Goal: Transaction & Acquisition: Purchase product/service

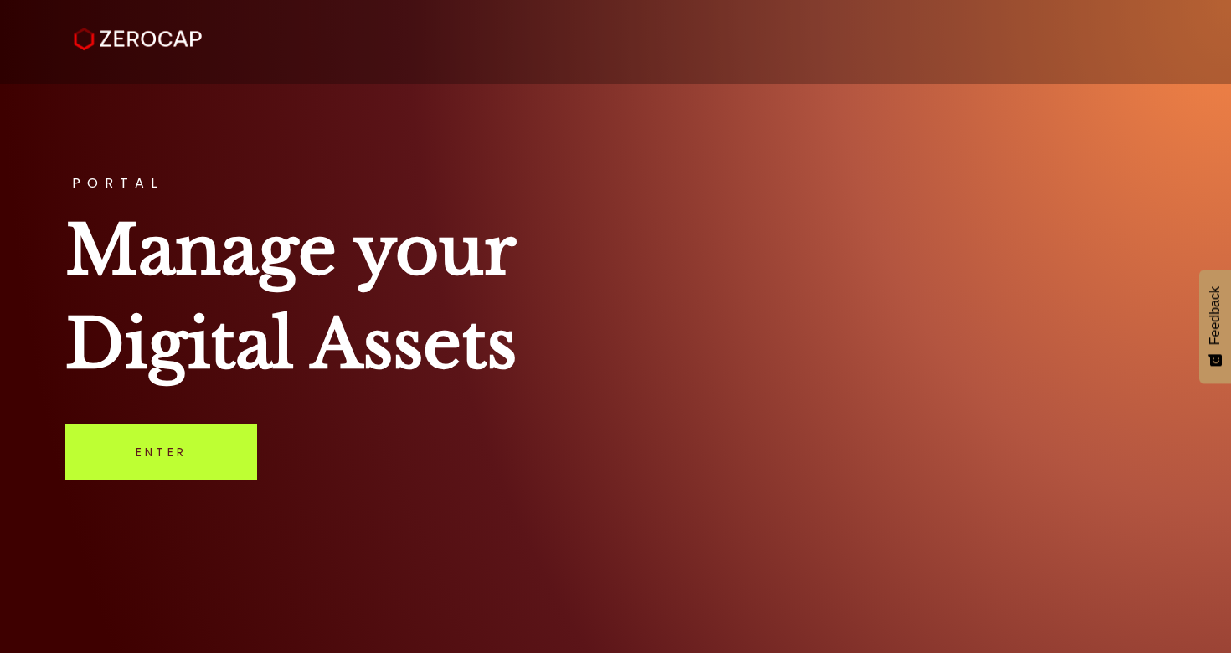
click at [166, 459] on link "Enter" at bounding box center [161, 451] width 192 height 55
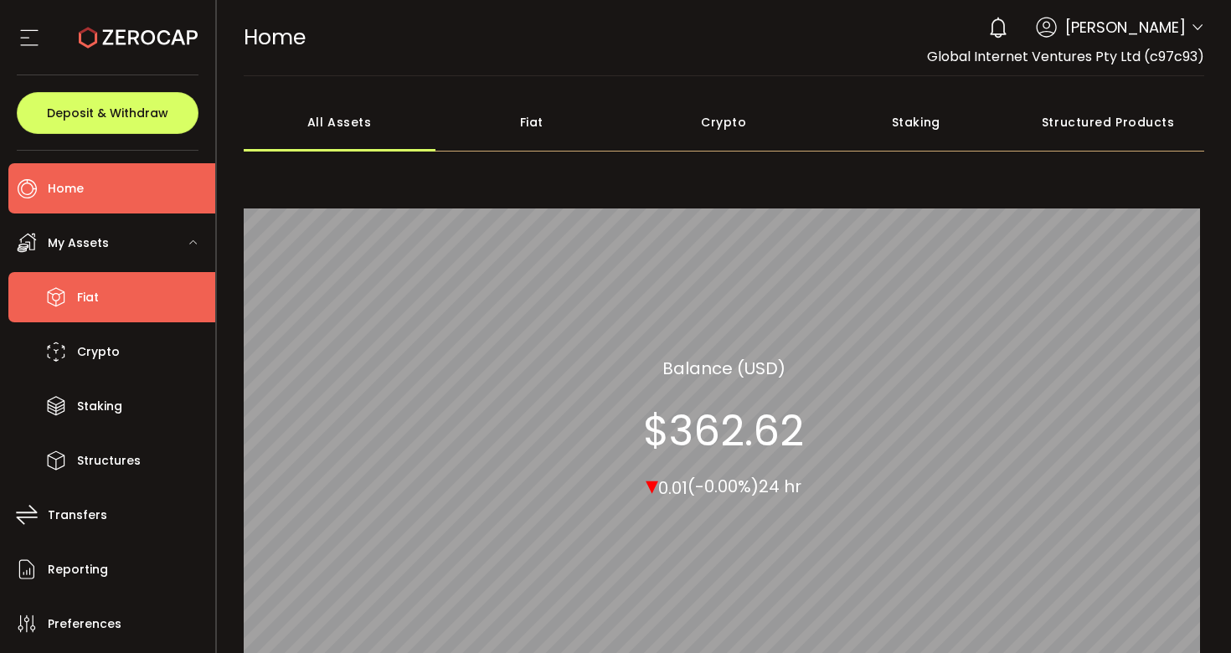
click at [122, 291] on li "Fiat" at bounding box center [111, 297] width 207 height 50
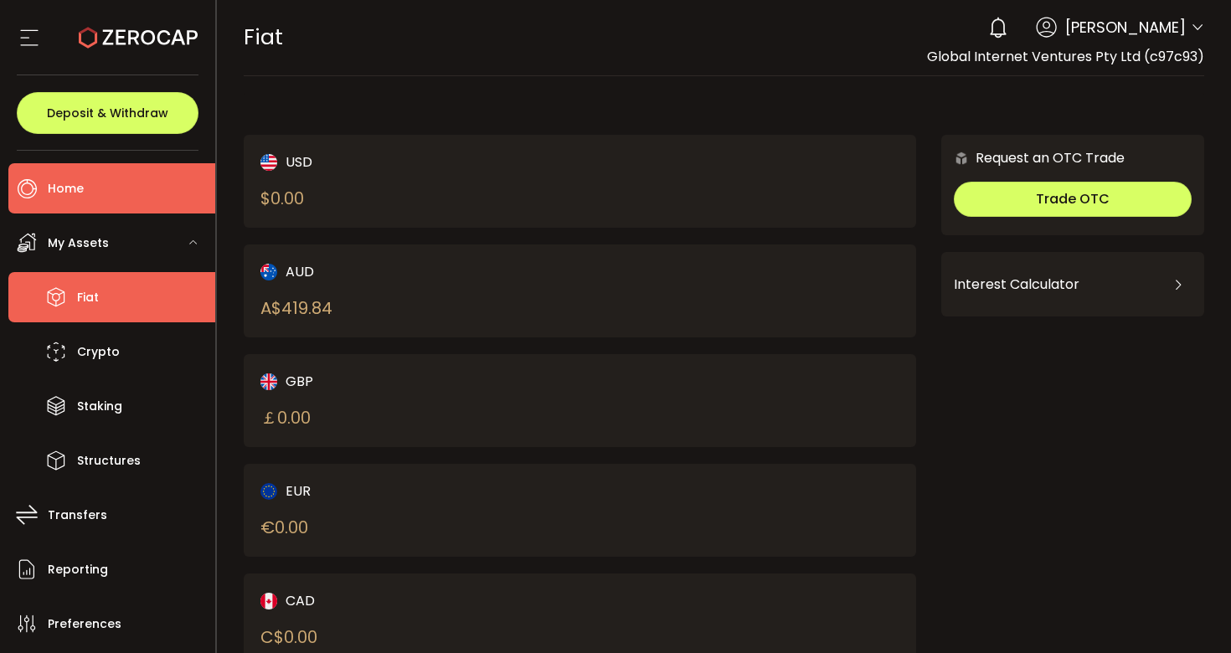
click at [101, 201] on li "Home" at bounding box center [111, 188] width 207 height 50
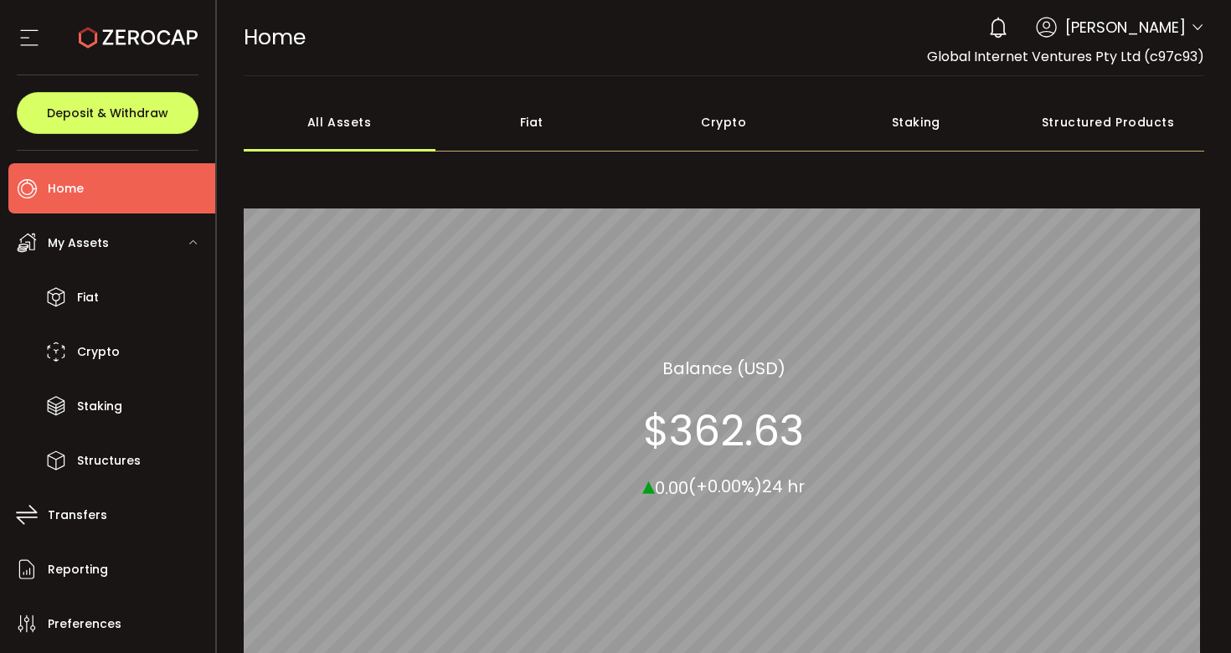
click at [580, 110] on div "Fiat" at bounding box center [531, 122] width 193 height 59
click at [58, 252] on span "My Assets" at bounding box center [78, 243] width 61 height 24
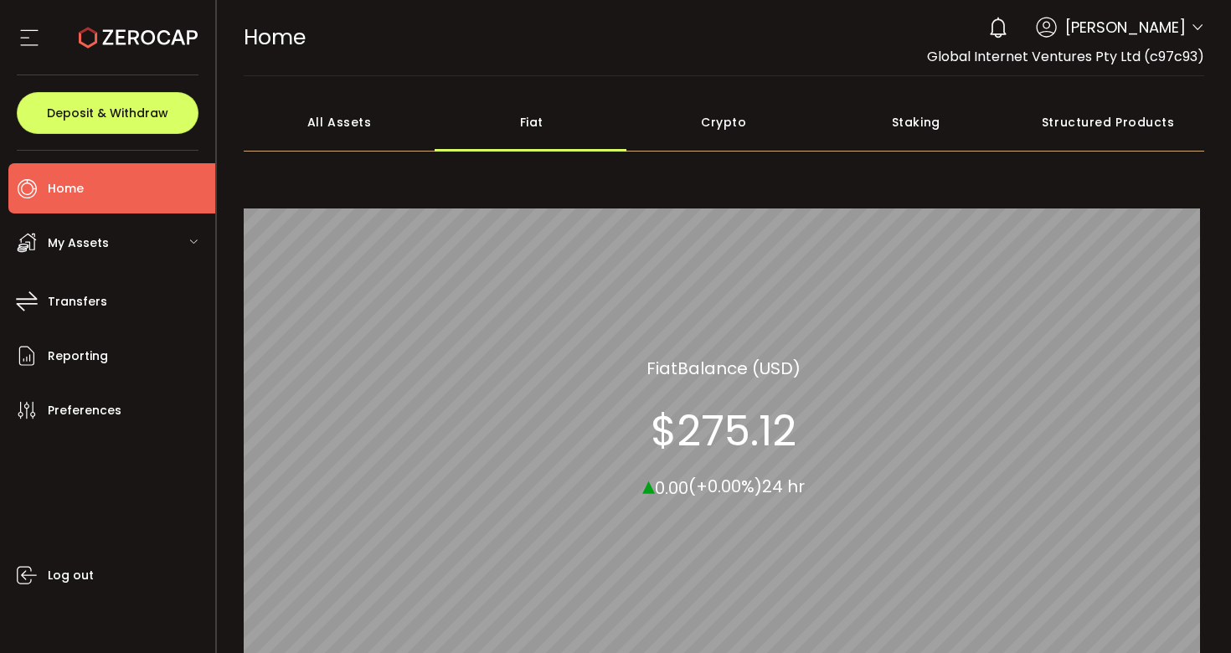
click at [58, 253] on span "My Assets" at bounding box center [78, 243] width 61 height 24
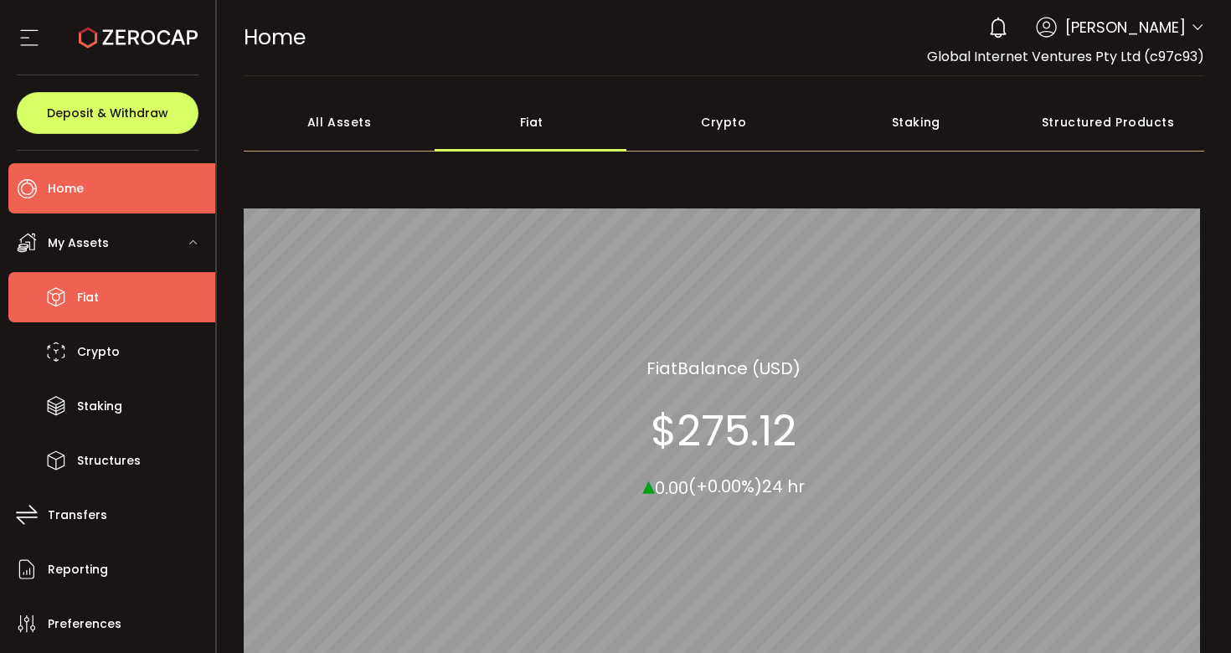
click at [102, 307] on li "Fiat" at bounding box center [111, 297] width 207 height 50
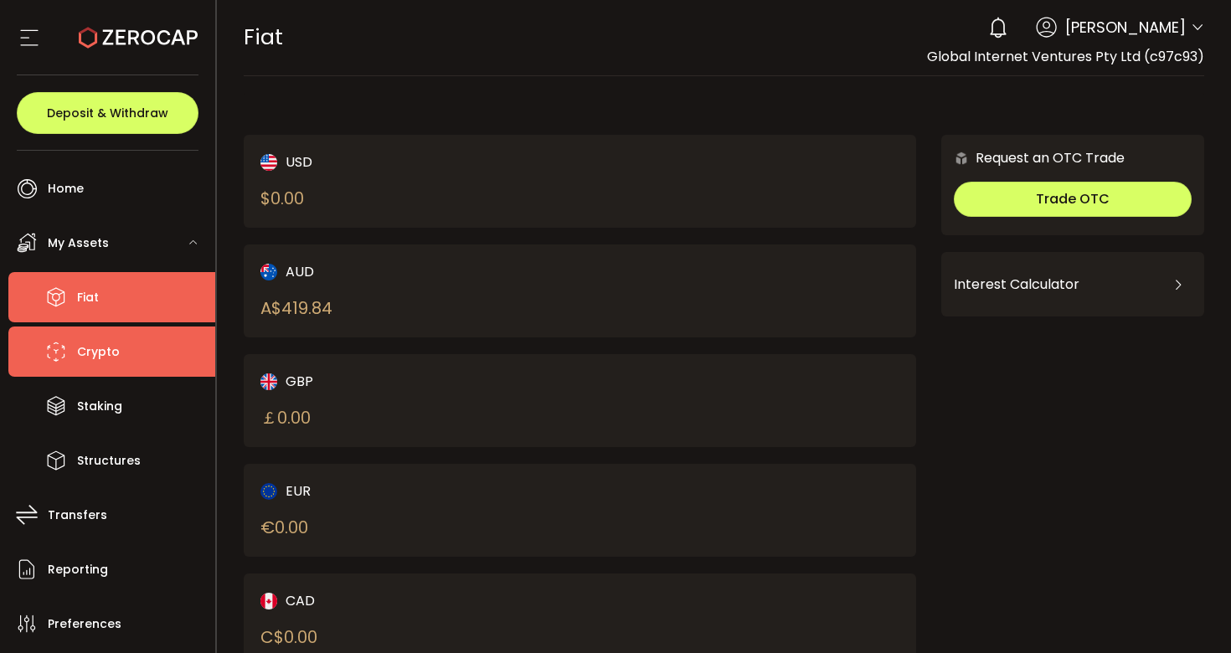
click at [113, 366] on li "Crypto" at bounding box center [111, 351] width 207 height 50
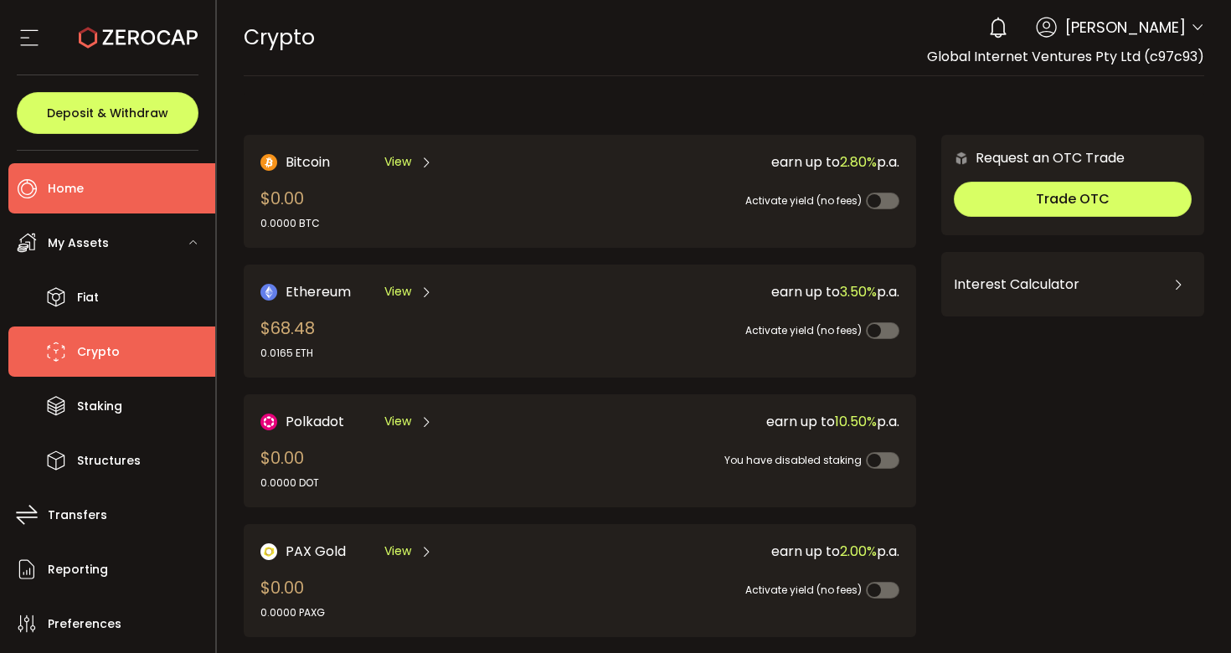
click at [59, 196] on span "Home" at bounding box center [66, 189] width 36 height 24
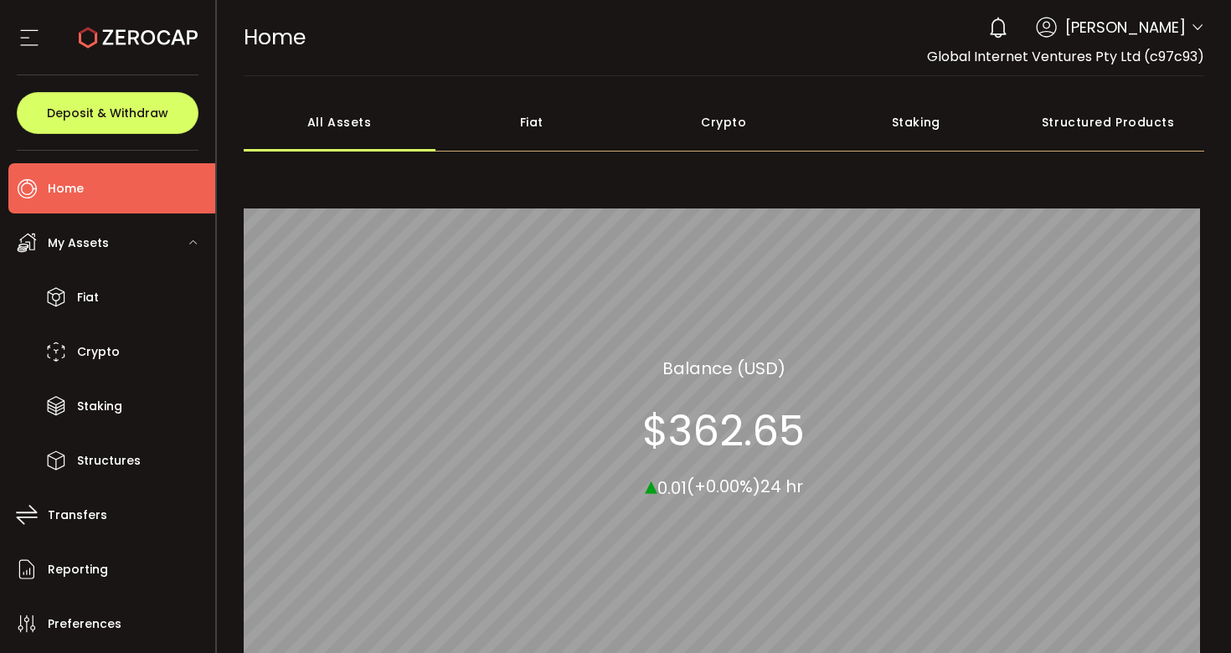
click at [23, 38] on icon at bounding box center [29, 37] width 25 height 25
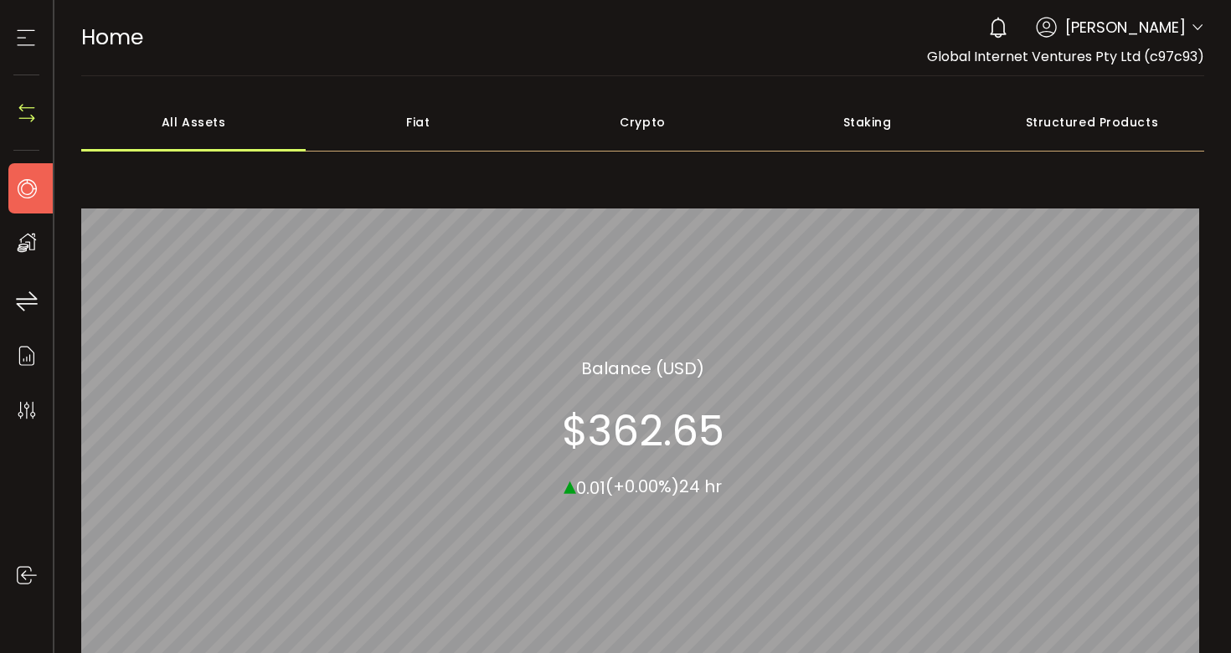
click at [23, 39] on icon at bounding box center [25, 37] width 25 height 25
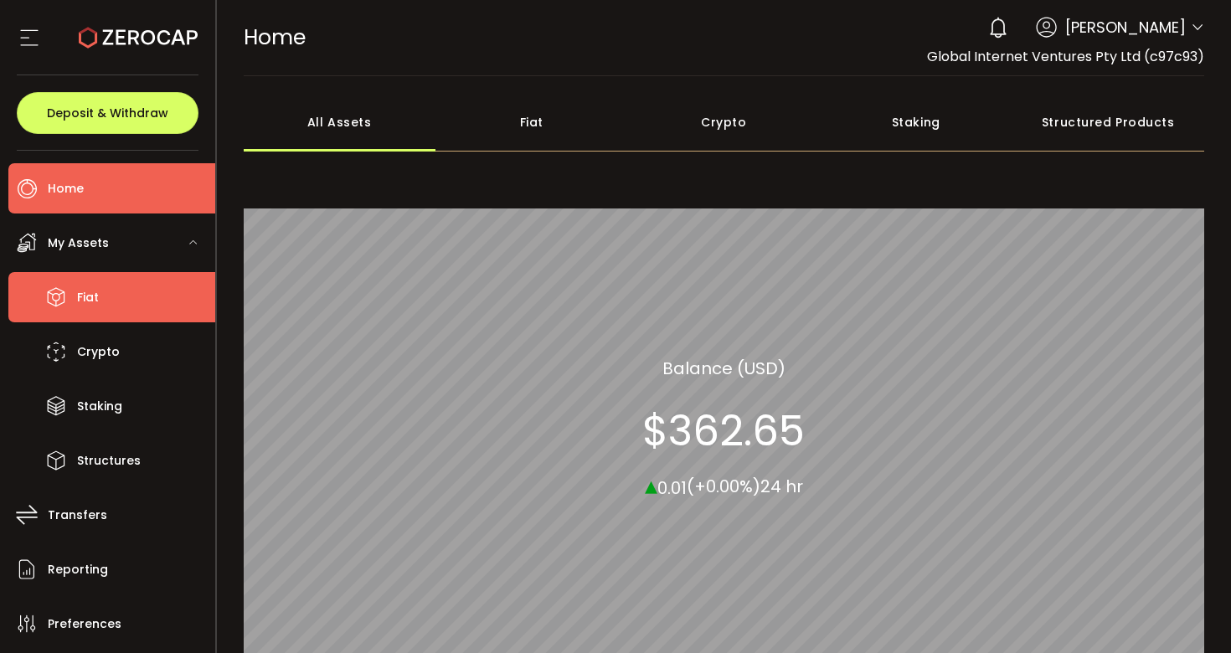
click at [115, 279] on li "Fiat" at bounding box center [111, 297] width 207 height 50
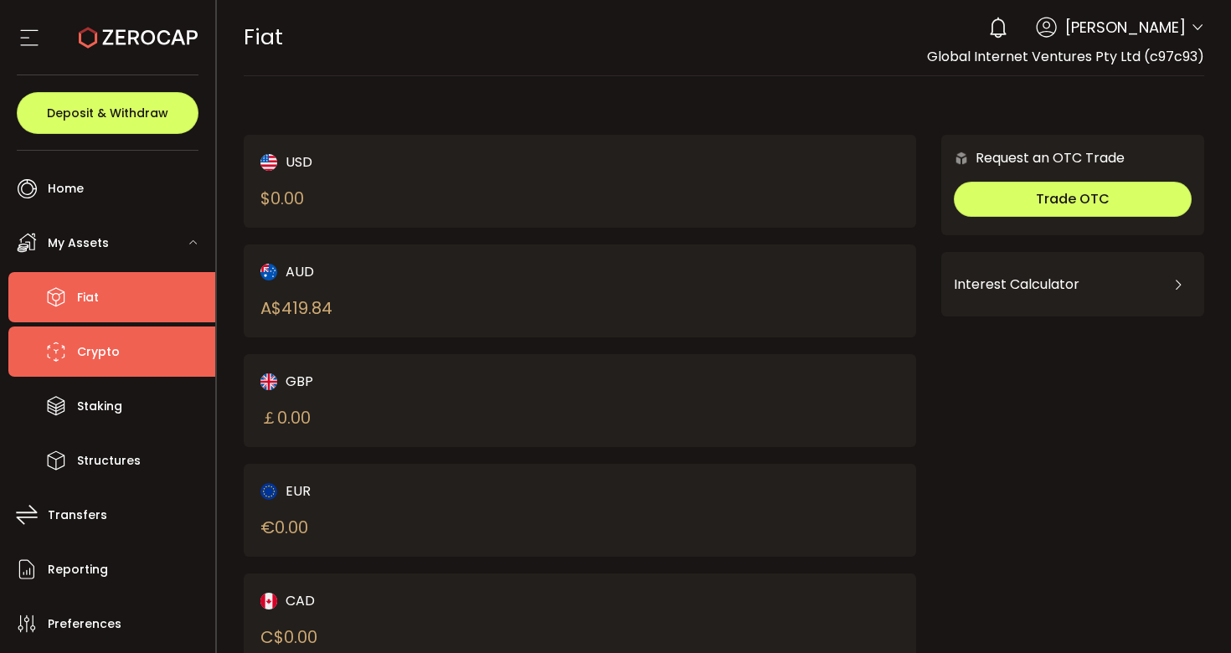
click at [121, 333] on li "Crypto" at bounding box center [111, 351] width 207 height 50
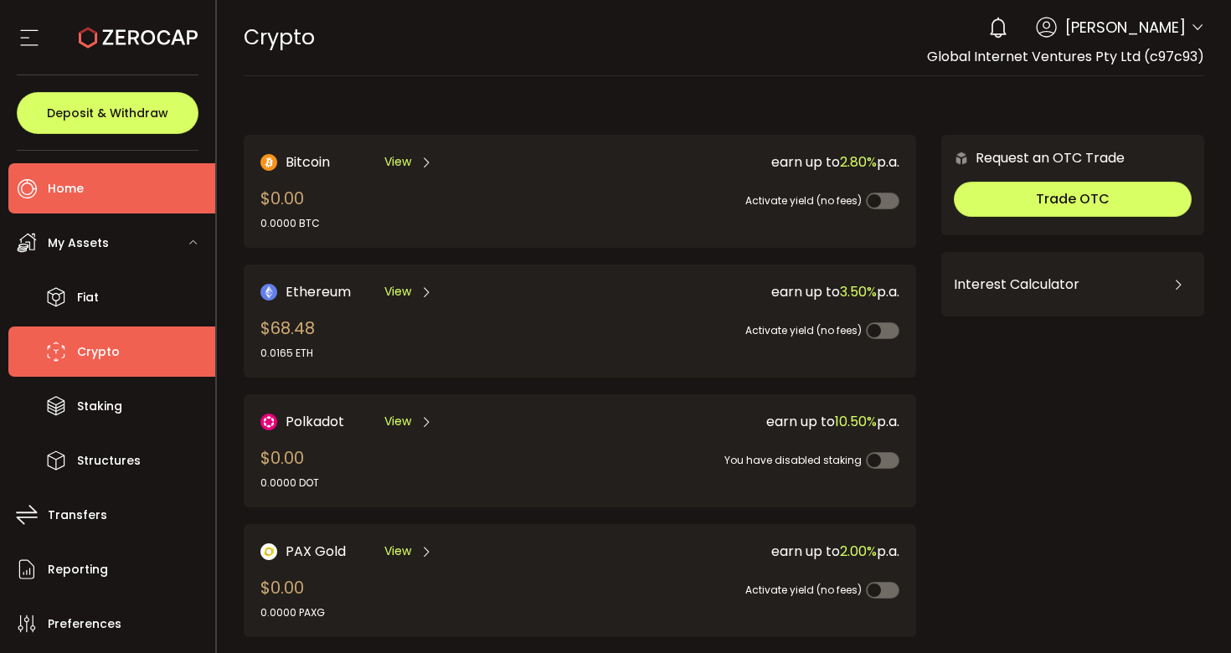
click at [128, 196] on li "Home" at bounding box center [111, 188] width 207 height 50
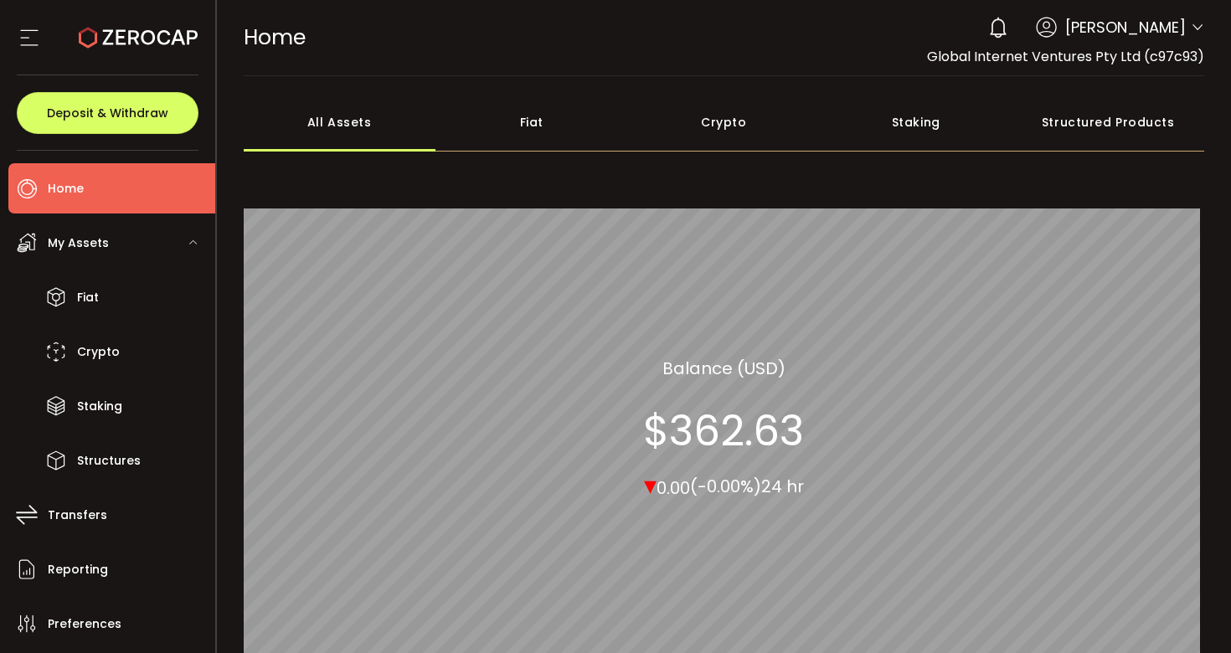
click at [558, 146] on div "Fiat" at bounding box center [531, 122] width 193 height 59
click at [713, 138] on div "Crypto" at bounding box center [724, 122] width 193 height 59
click at [873, 115] on div "Staking" at bounding box center [916, 122] width 193 height 59
click at [19, 48] on icon at bounding box center [29, 37] width 25 height 25
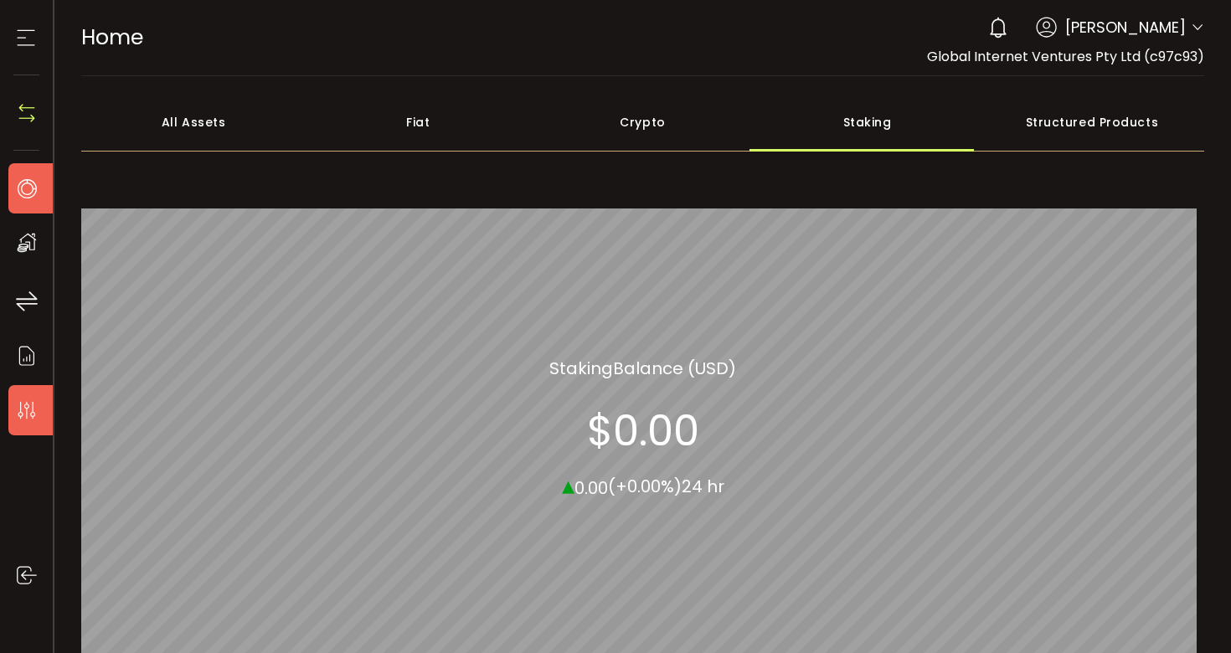
click at [44, 418] on li "Preferences" at bounding box center [35, 410] width 54 height 50
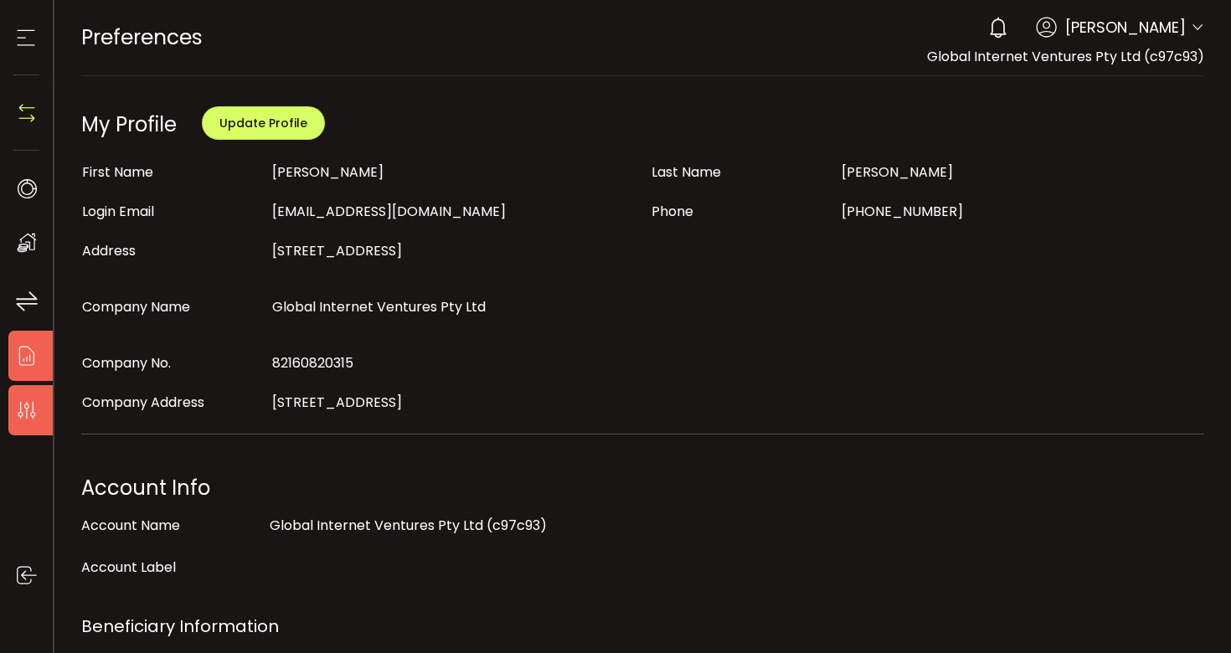
click at [28, 366] on icon at bounding box center [26, 355] width 25 height 25
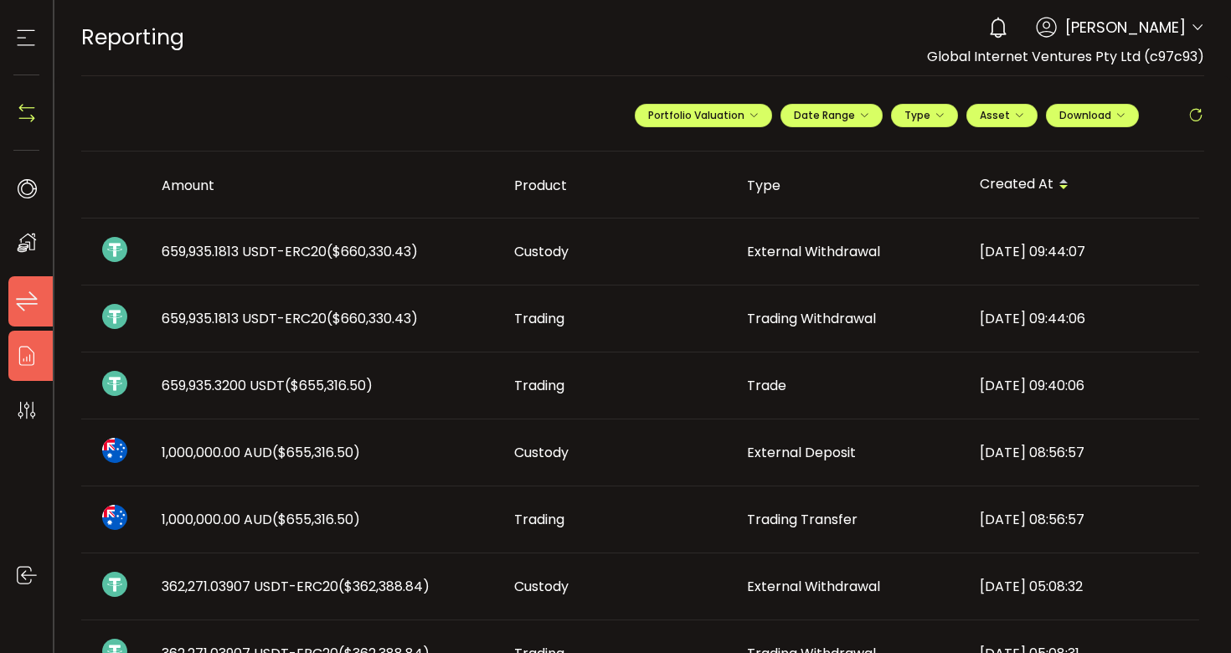
click at [37, 326] on li "Transfers" at bounding box center [35, 301] width 54 height 50
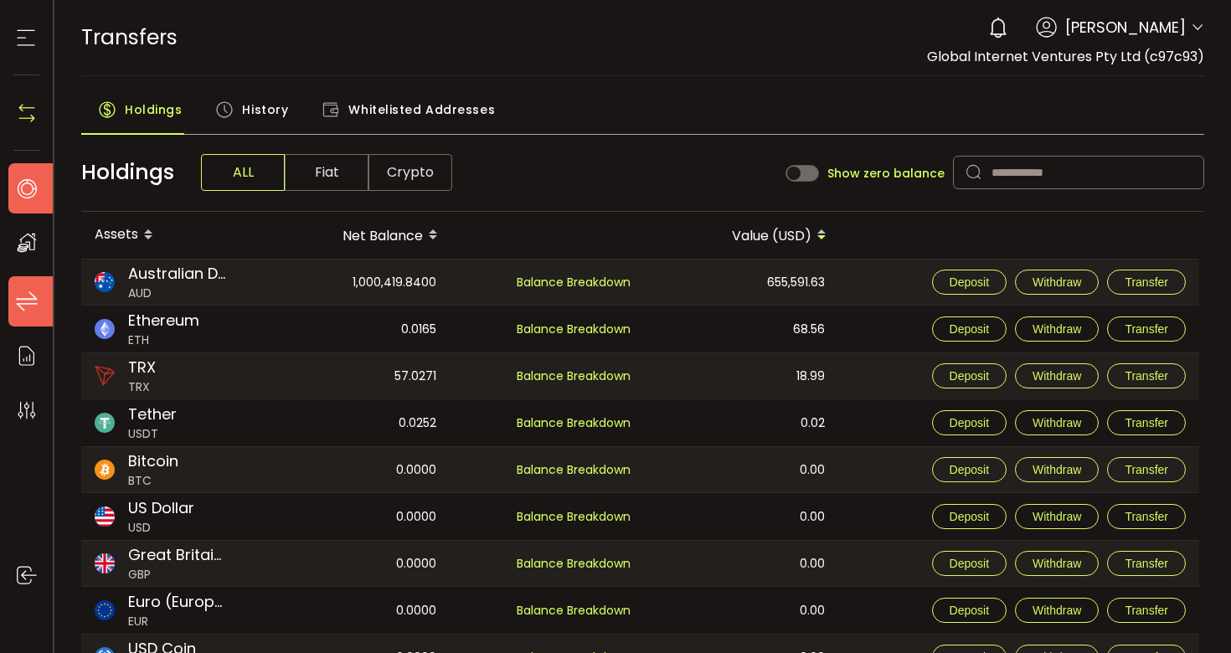
click at [27, 190] on icon at bounding box center [26, 188] width 25 height 25
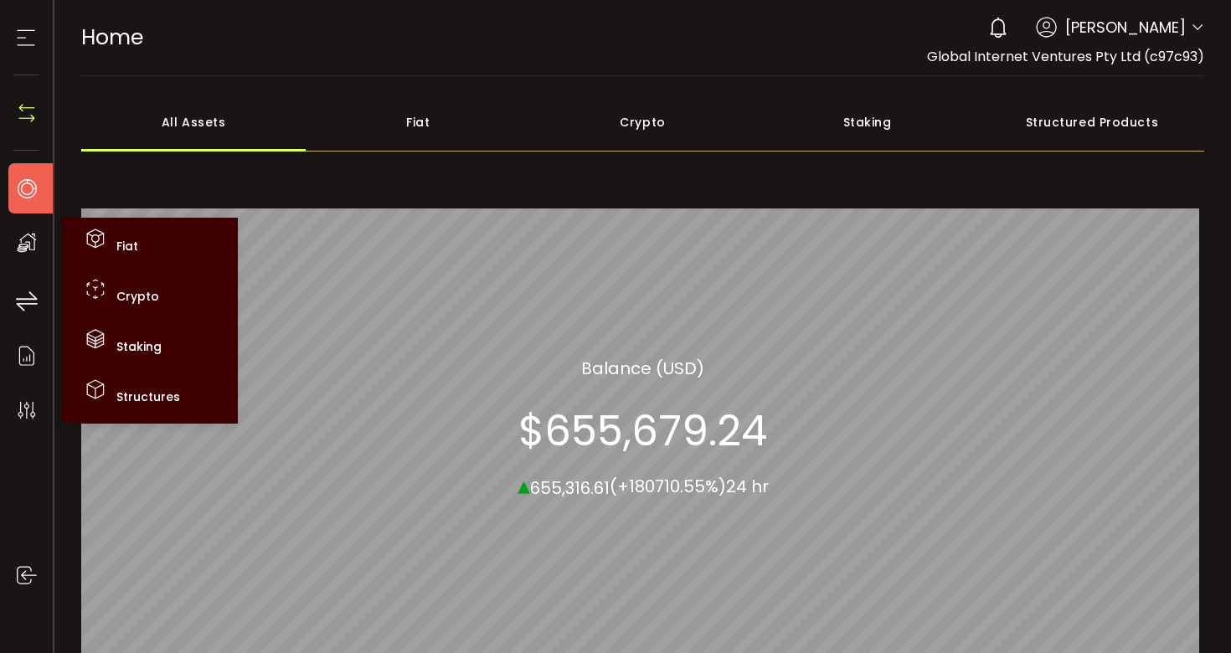
click at [32, 250] on icon at bounding box center [26, 242] width 25 height 25
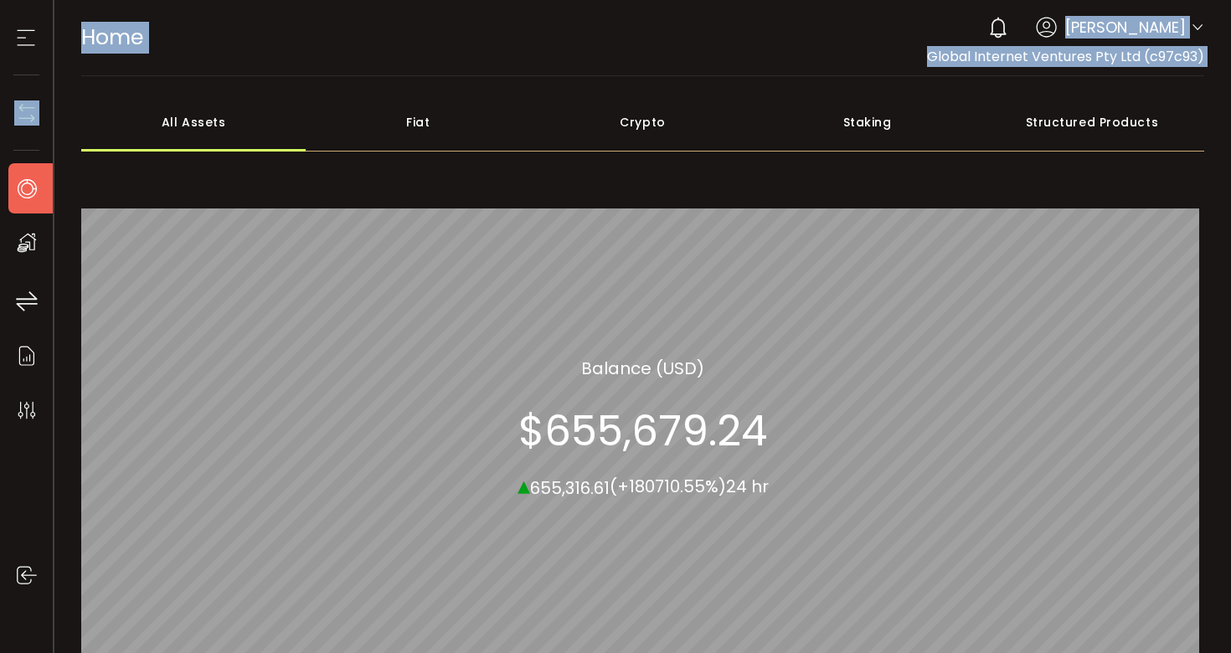
drag, startPoint x: 54, startPoint y: 112, endPoint x: 144, endPoint y: 121, distance: 90.8
click at [144, 121] on div "**********" at bounding box center [615, 326] width 1231 height 653
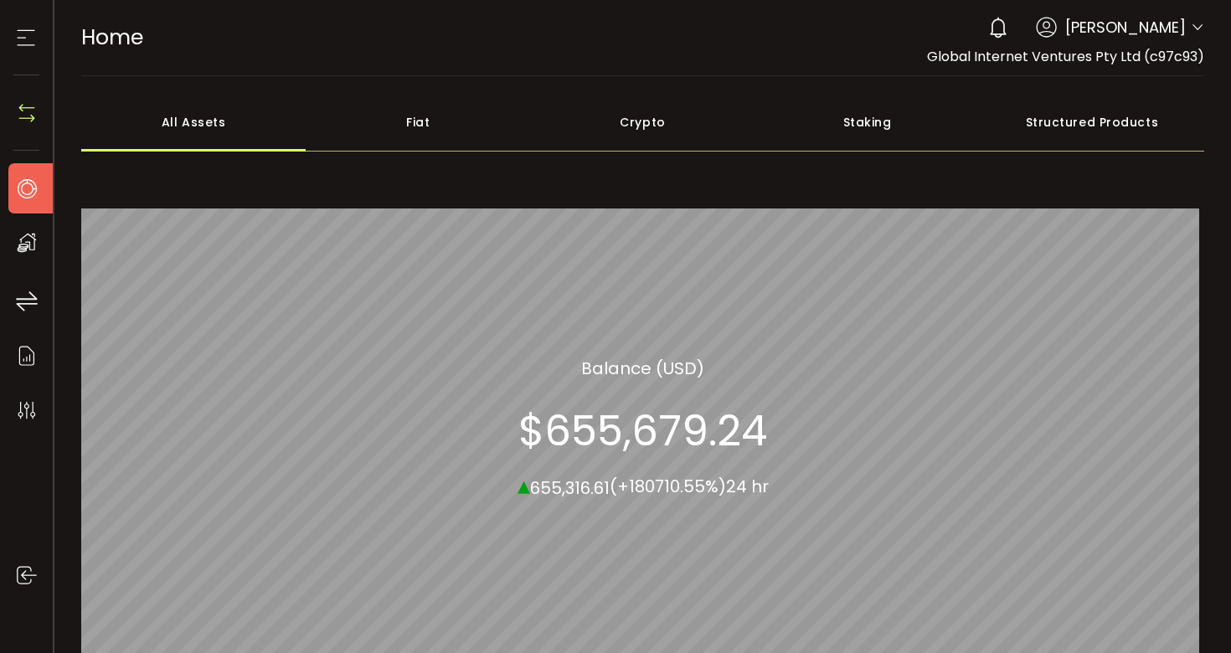
click at [38, 50] on div at bounding box center [26, 37] width 26 height 75
click at [31, 44] on use at bounding box center [27, 38] width 18 height 16
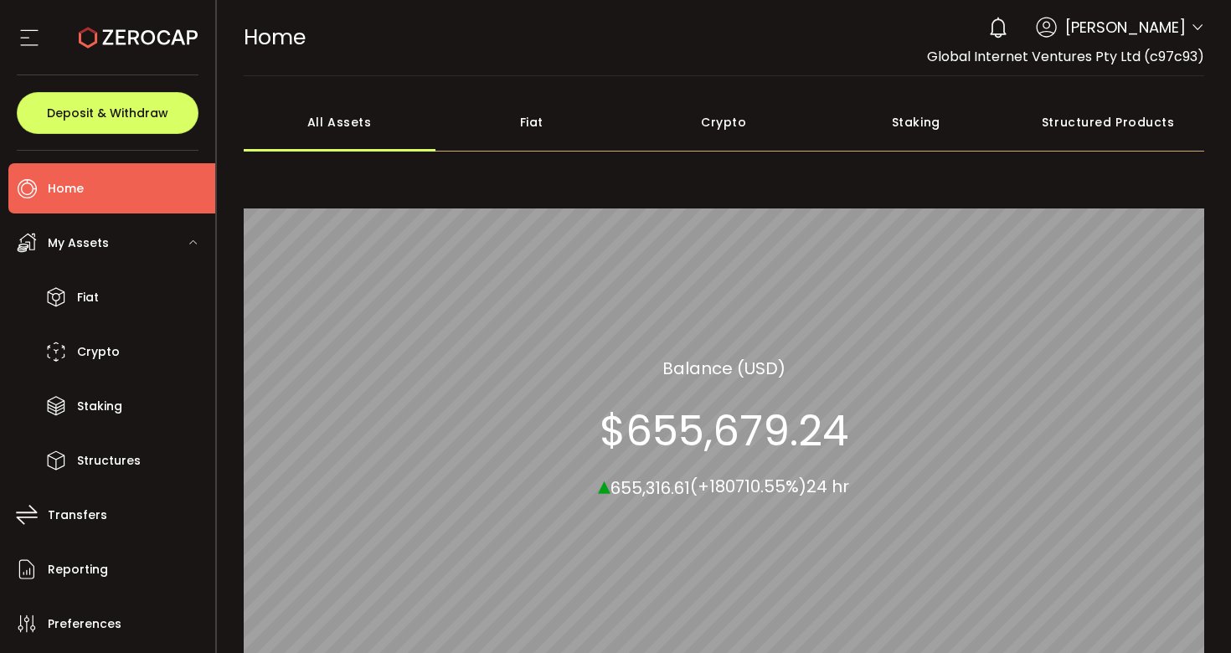
click at [31, 44] on use at bounding box center [29, 38] width 18 height 16
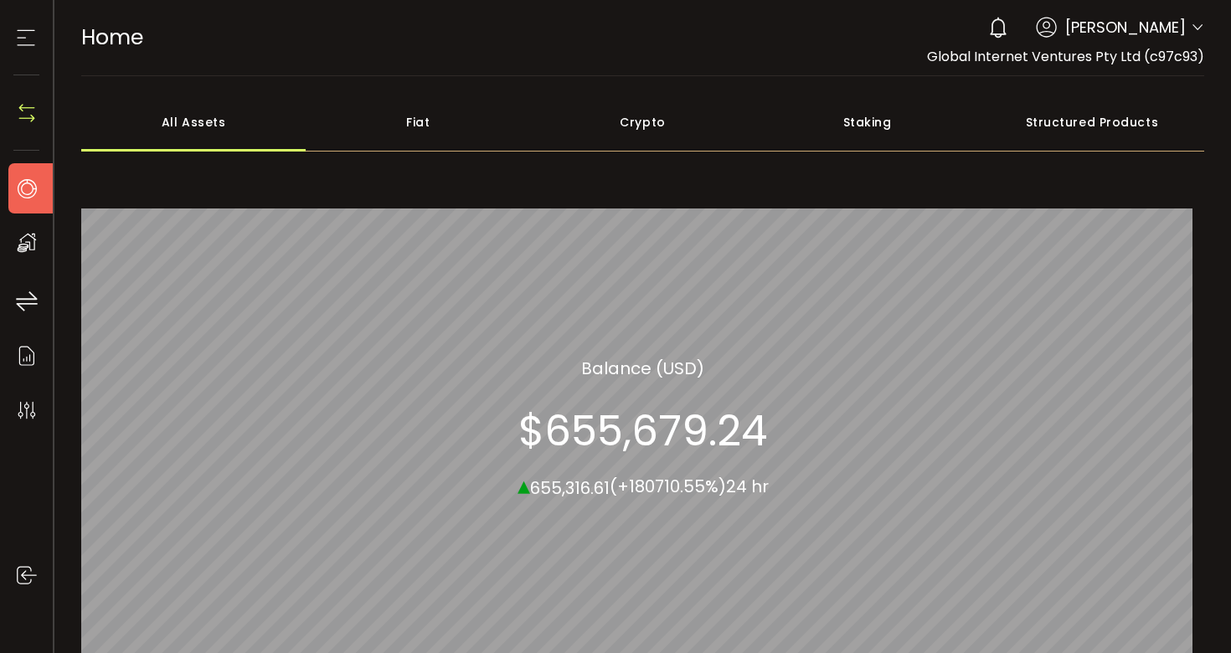
click at [28, 116] on img at bounding box center [26, 112] width 25 height 25
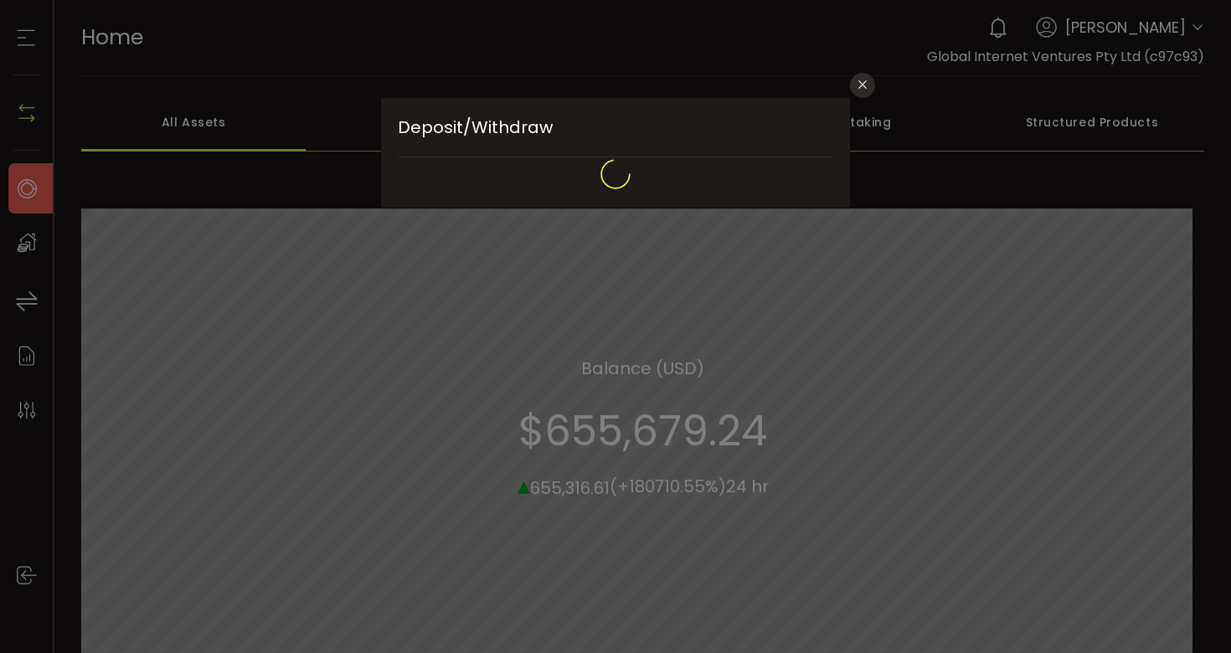
type input "**********"
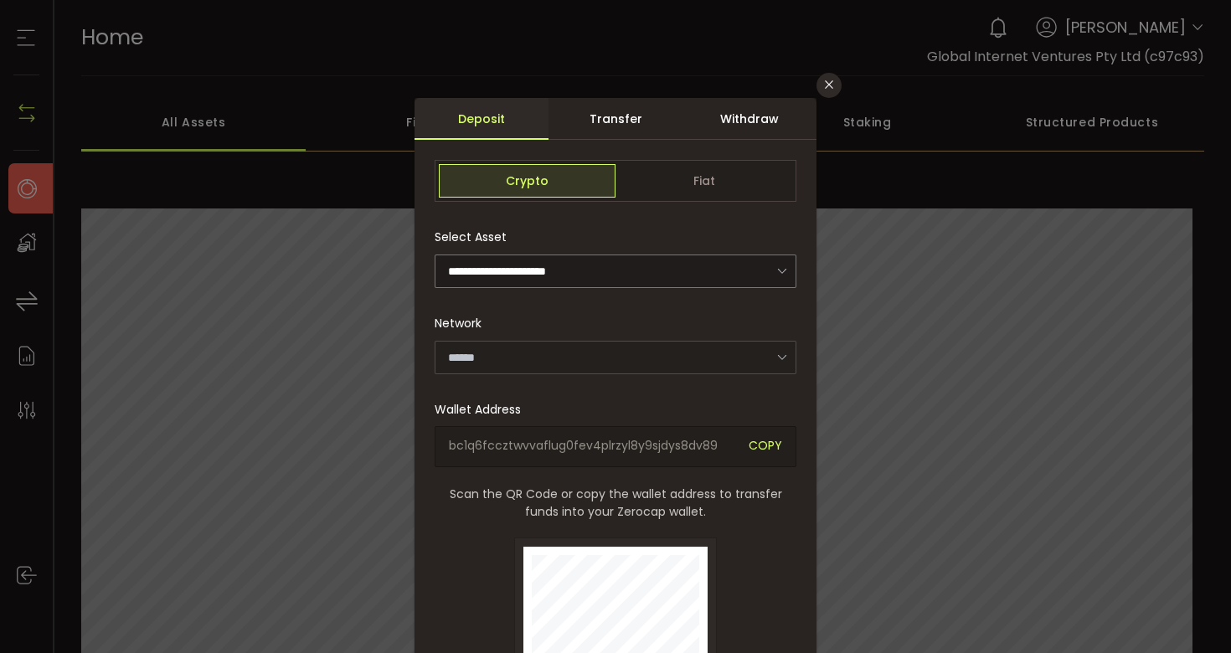
type input "*******"
click at [829, 90] on icon "Close" at bounding box center [828, 84] width 13 height 13
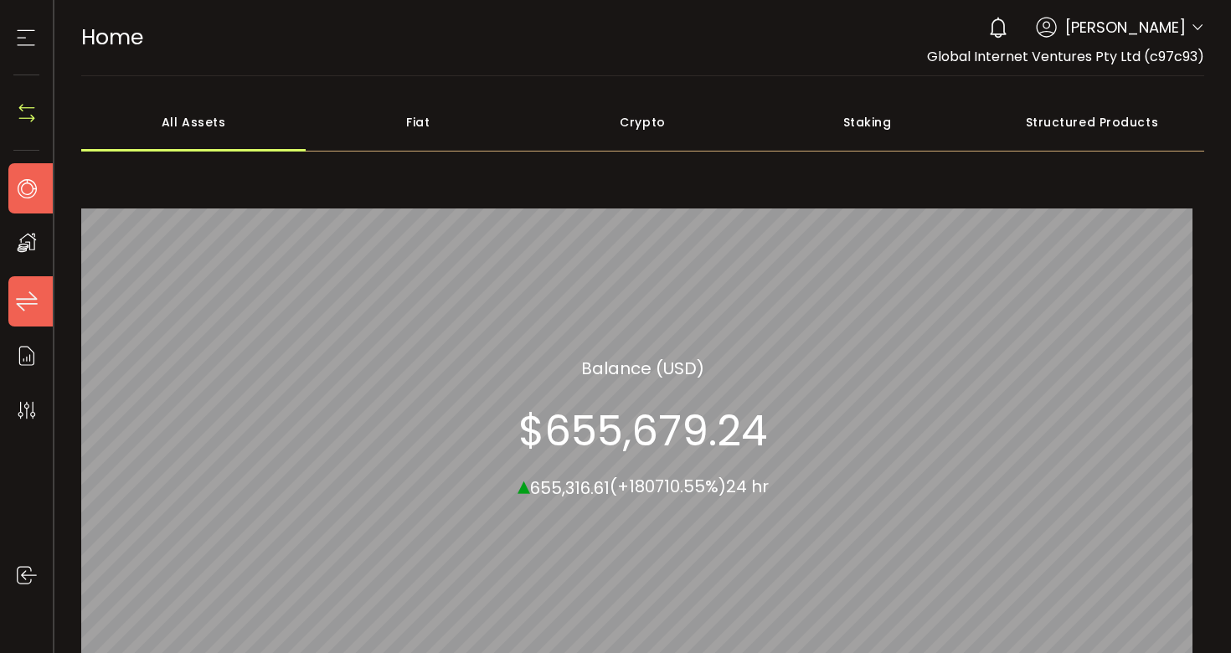
click at [18, 300] on icon at bounding box center [26, 301] width 25 height 25
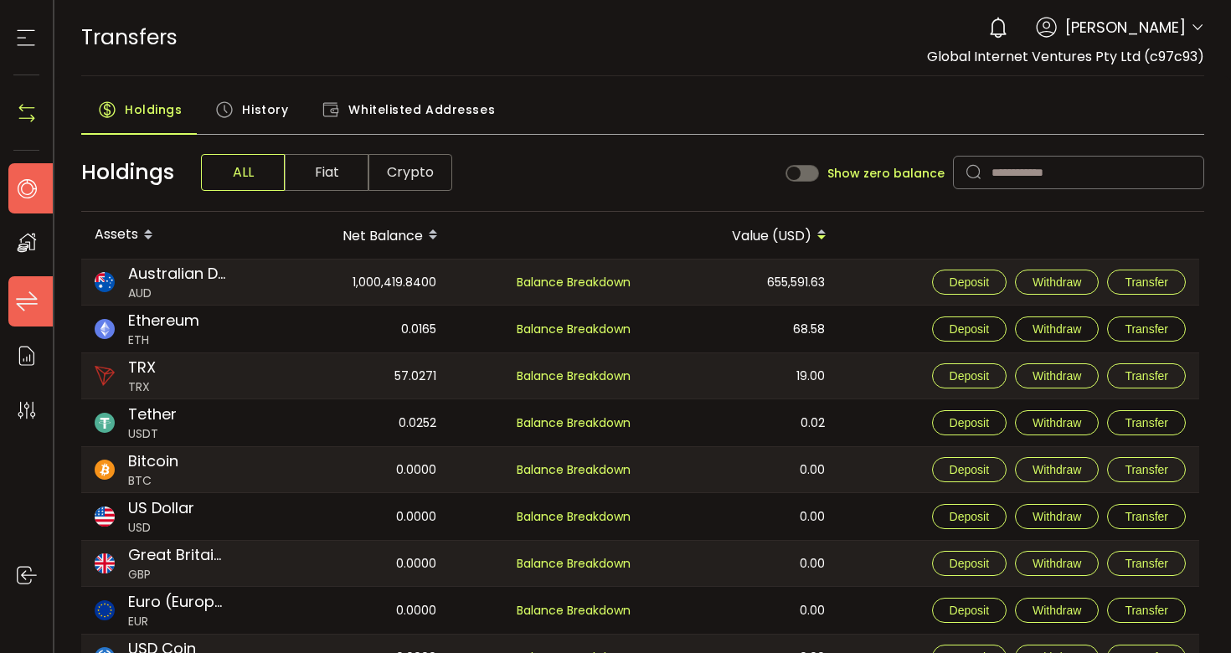
click at [43, 183] on li "Home" at bounding box center [35, 188] width 54 height 50
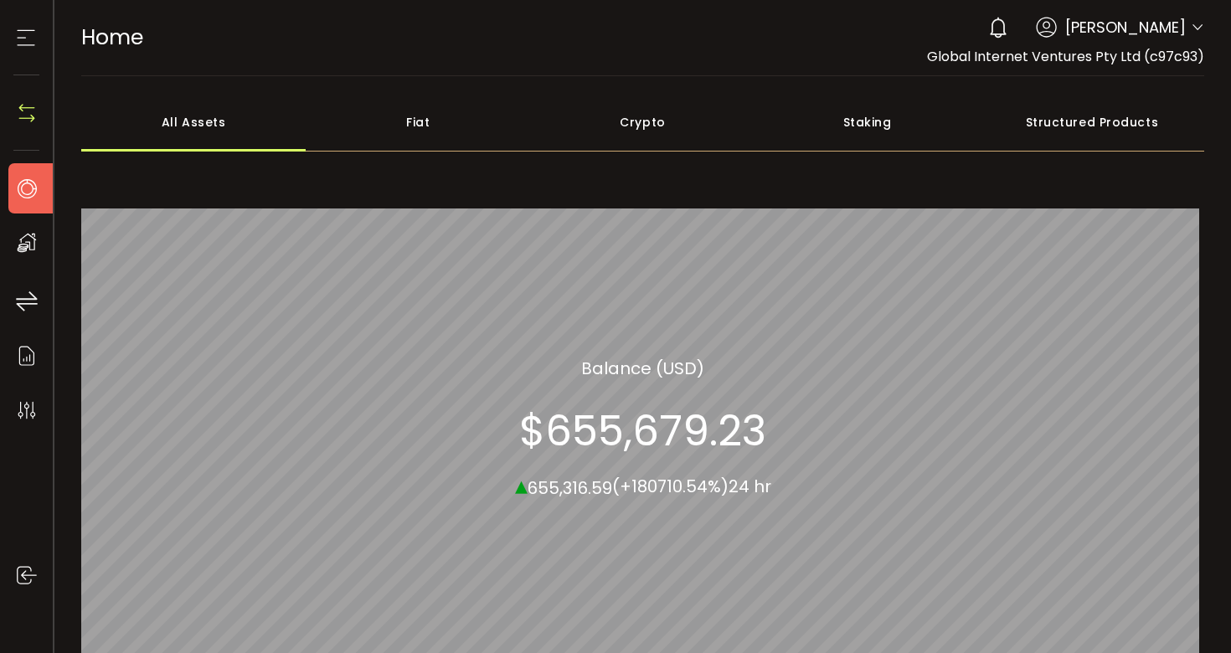
click at [411, 125] on div "Fiat" at bounding box center [418, 122] width 224 height 59
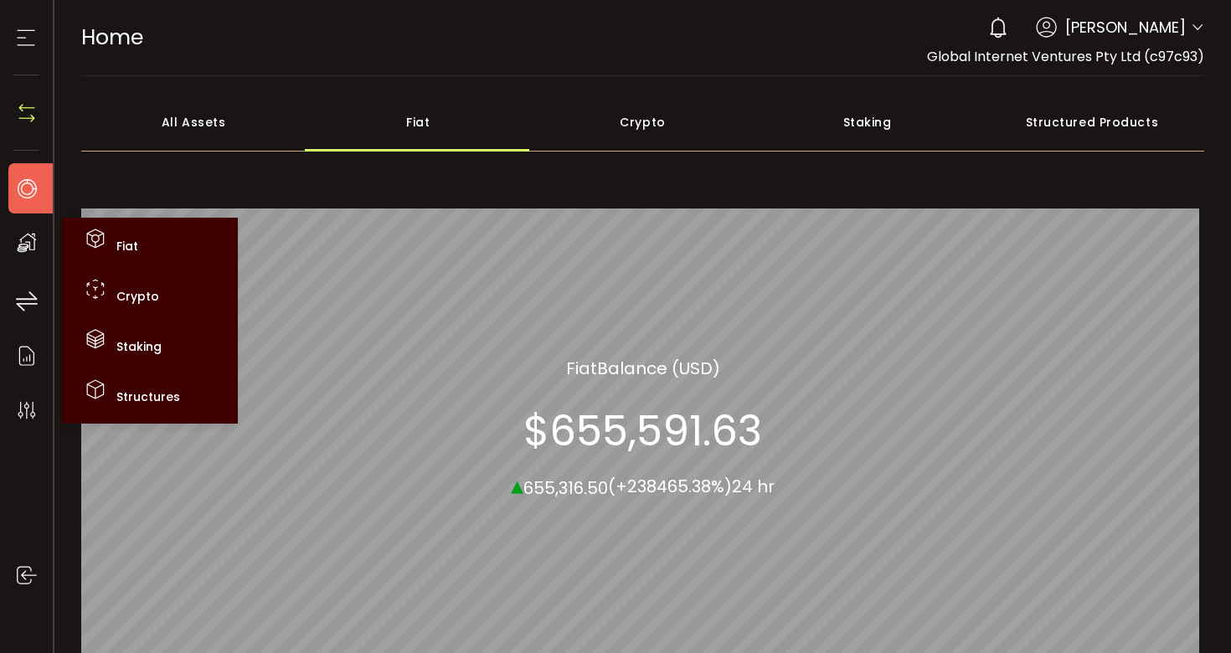
click at [31, 245] on icon at bounding box center [26, 242] width 25 height 25
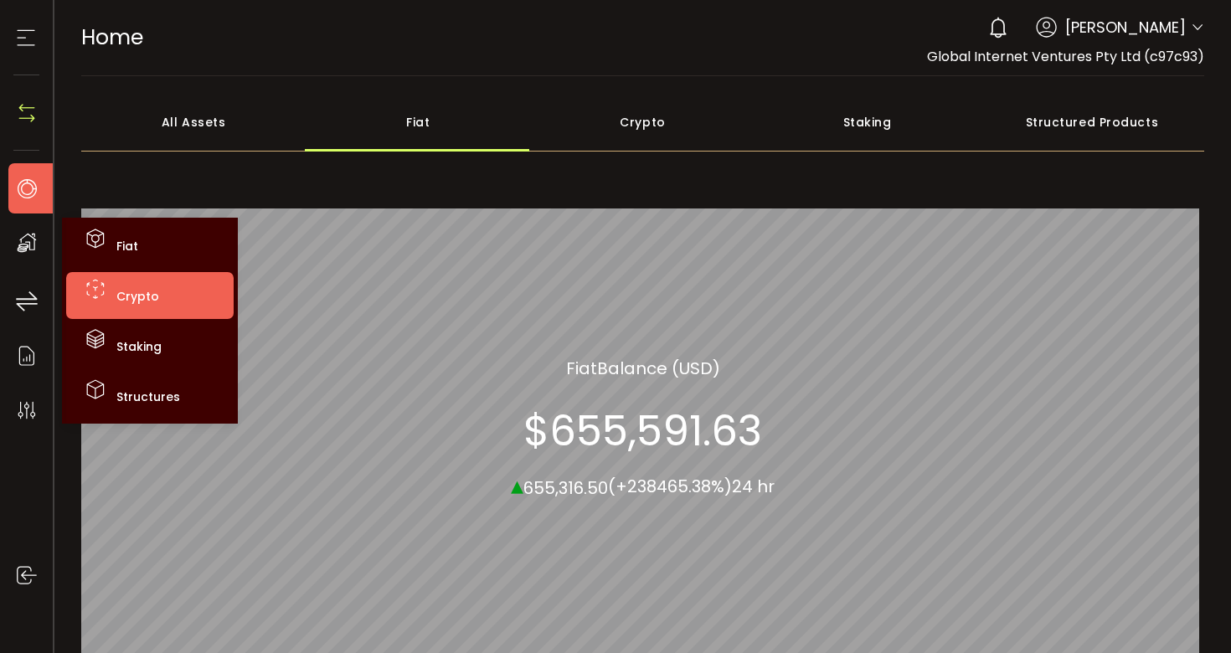
click at [134, 310] on li "Crypto" at bounding box center [149, 295] width 167 height 47
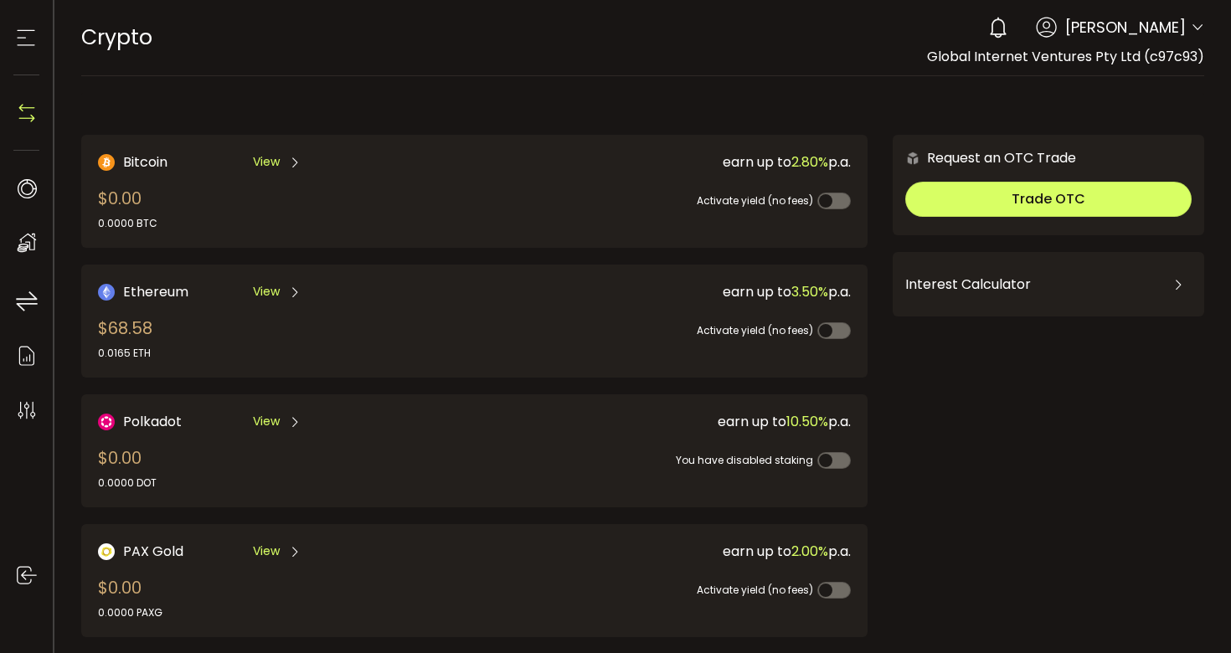
click at [19, 49] on icon at bounding box center [25, 37] width 25 height 25
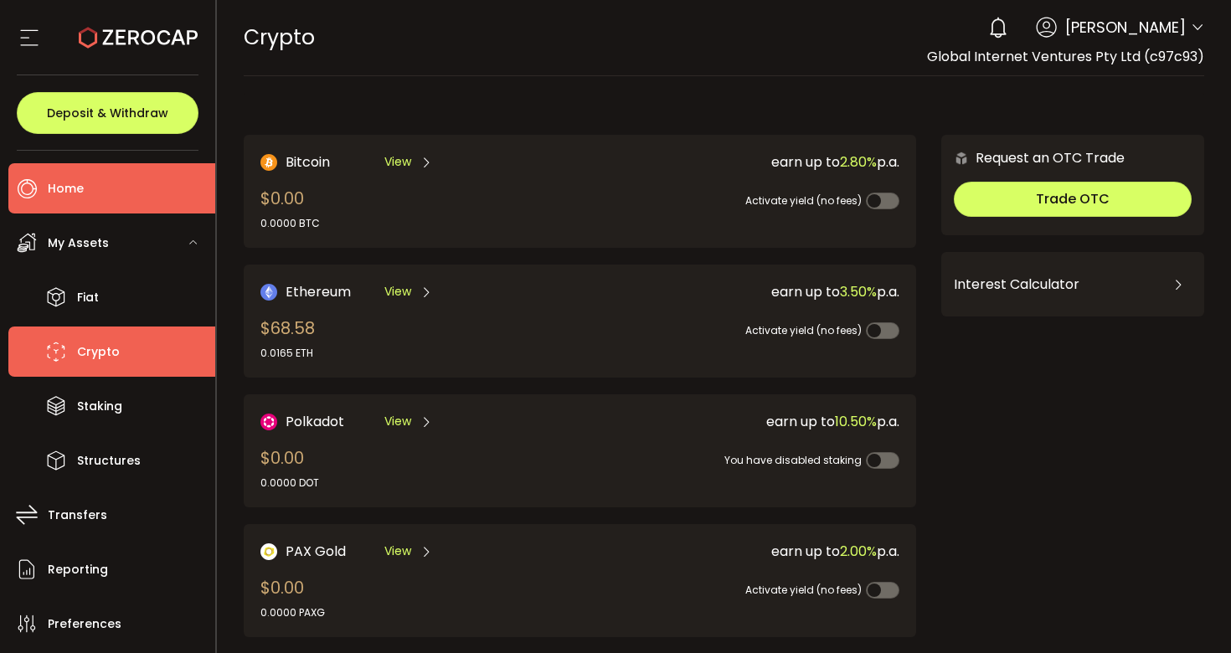
click at [77, 191] on span "Home" at bounding box center [66, 189] width 36 height 24
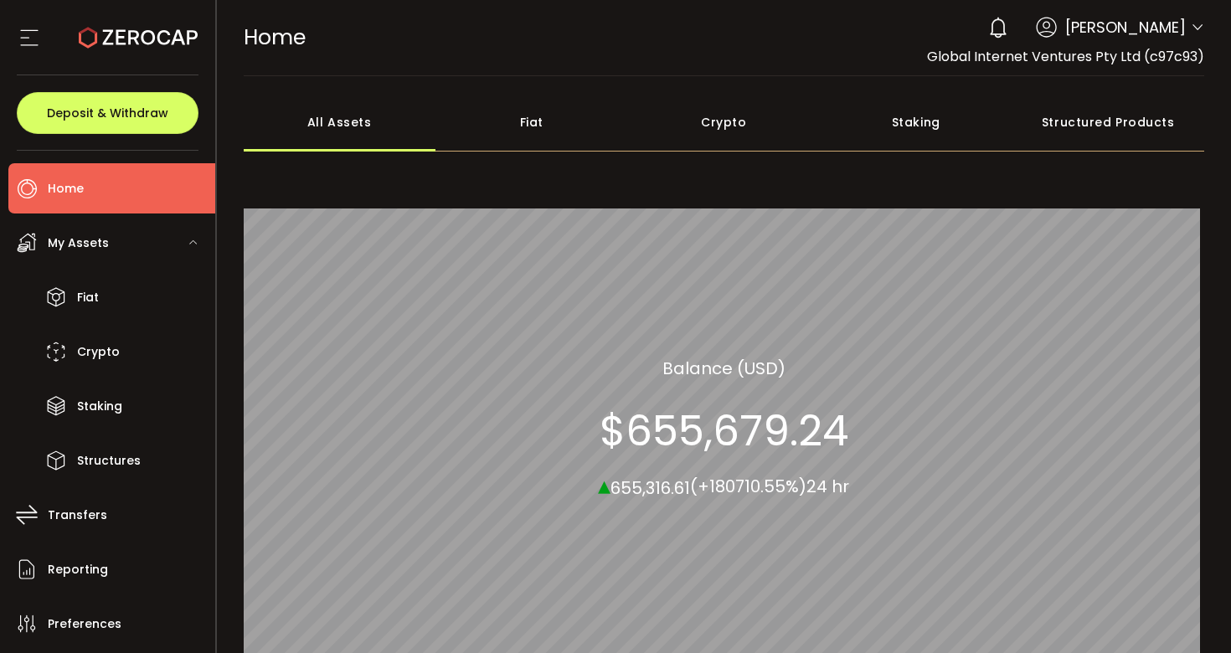
click at [1195, 29] on icon at bounding box center [1196, 27] width 13 height 13
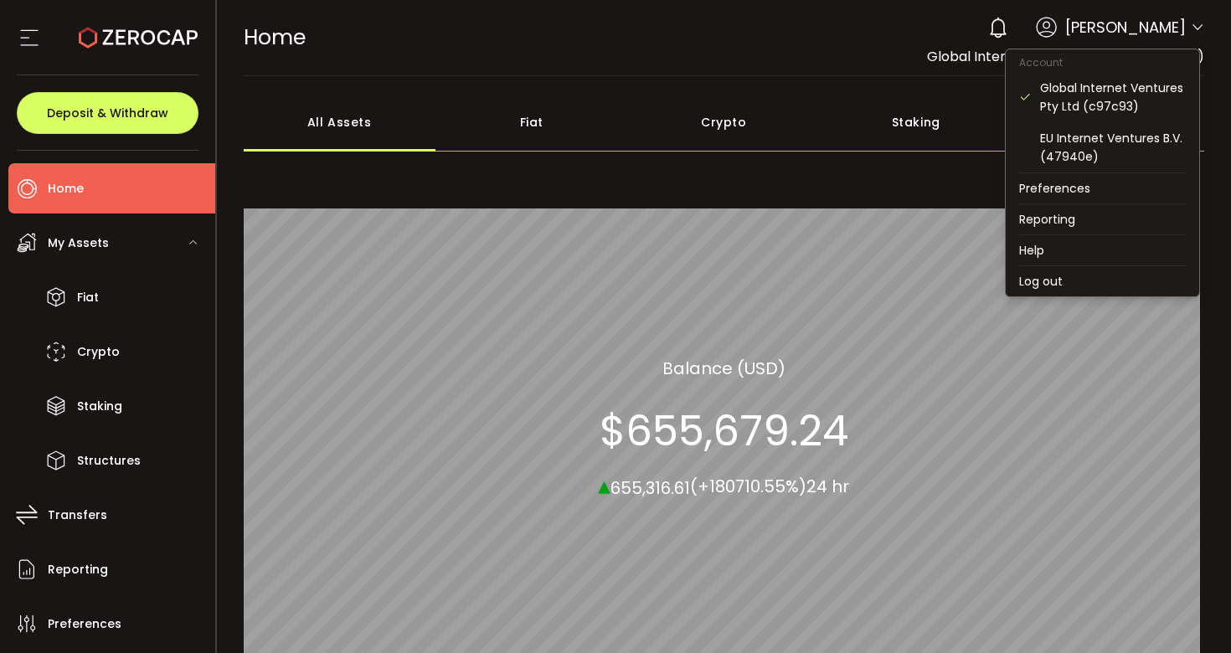
click at [1195, 29] on icon at bounding box center [1196, 27] width 13 height 13
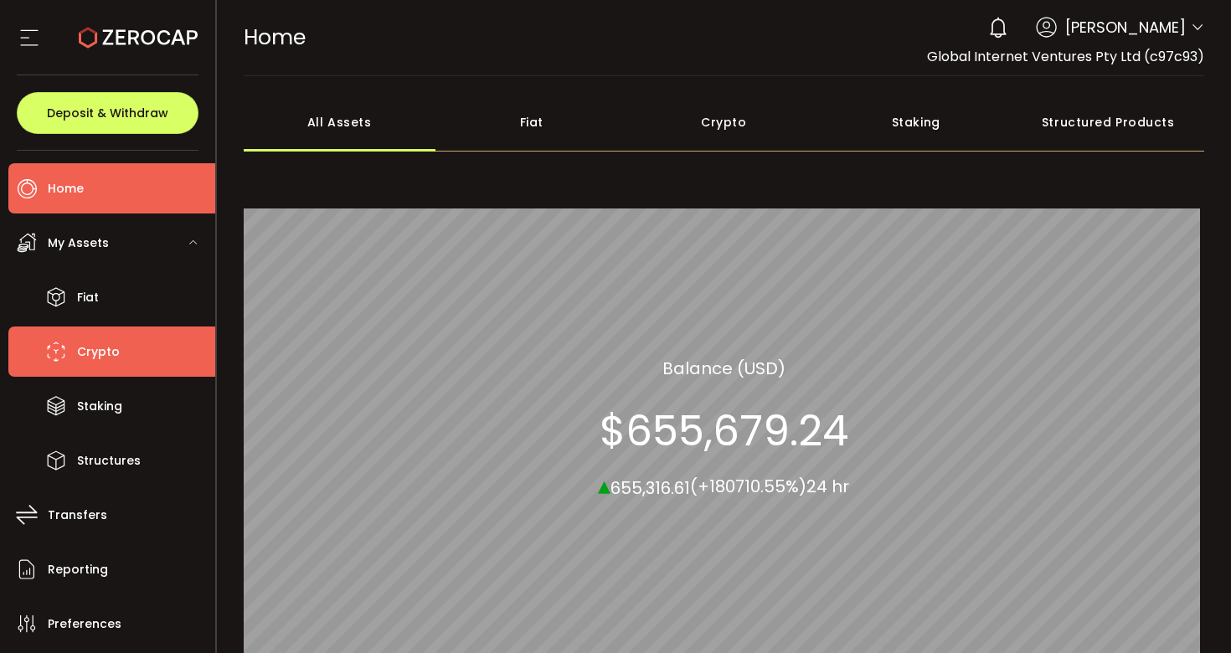
click at [99, 357] on span "Crypto" at bounding box center [98, 352] width 43 height 24
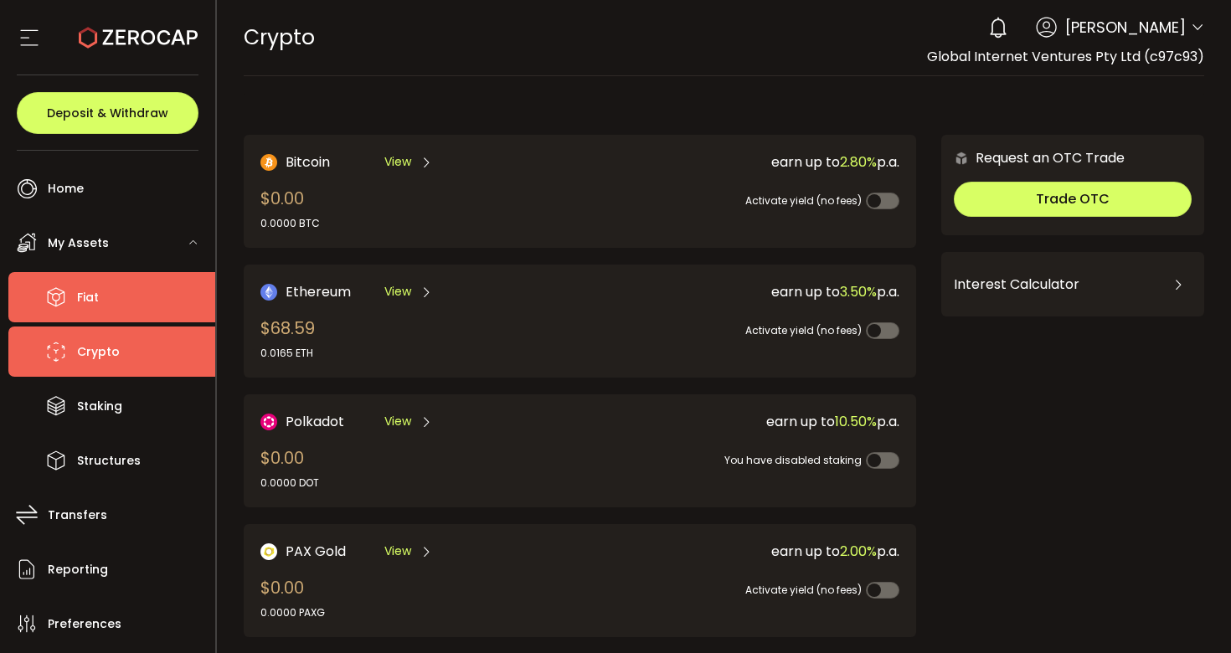
click at [113, 293] on li "Fiat" at bounding box center [111, 297] width 207 height 50
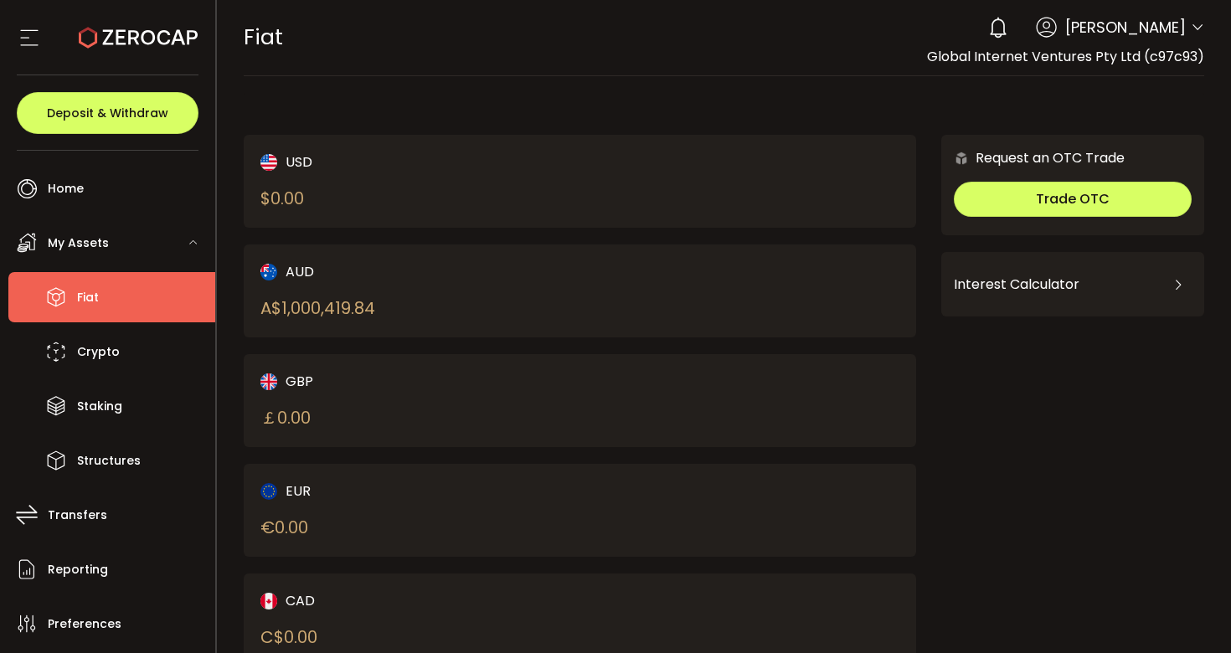
click at [383, 310] on div "AUD A$ 1,000,419.84" at bounding box center [403, 290] width 287 height 59
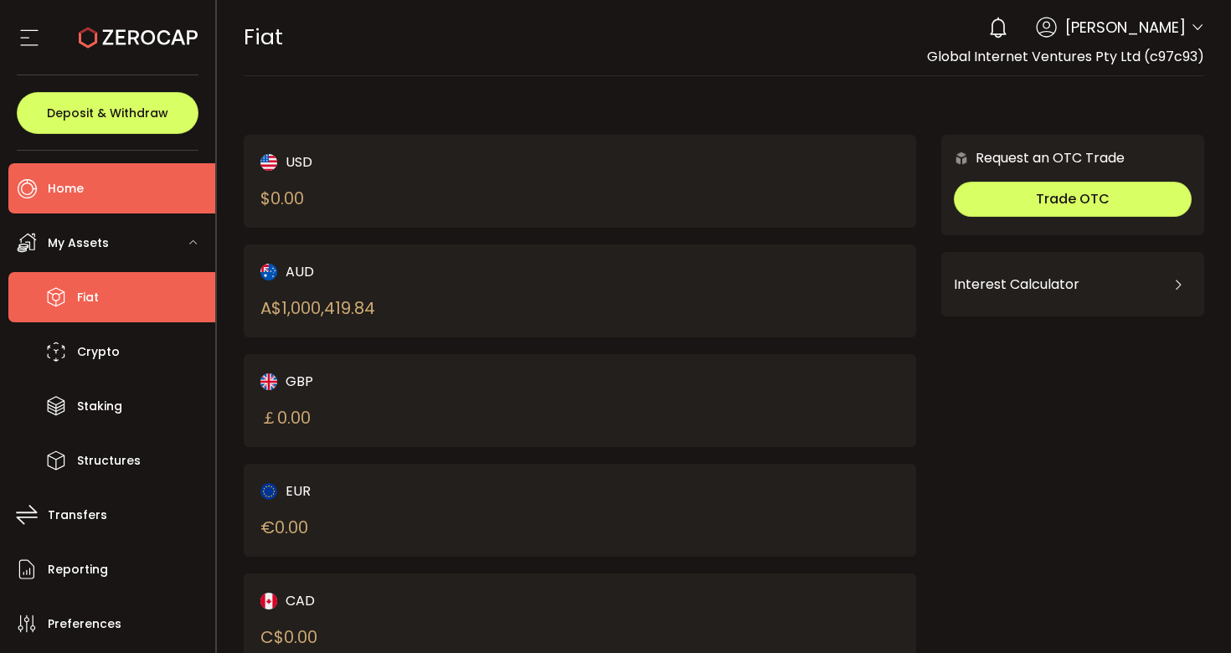
click at [80, 183] on span "Home" at bounding box center [66, 189] width 36 height 24
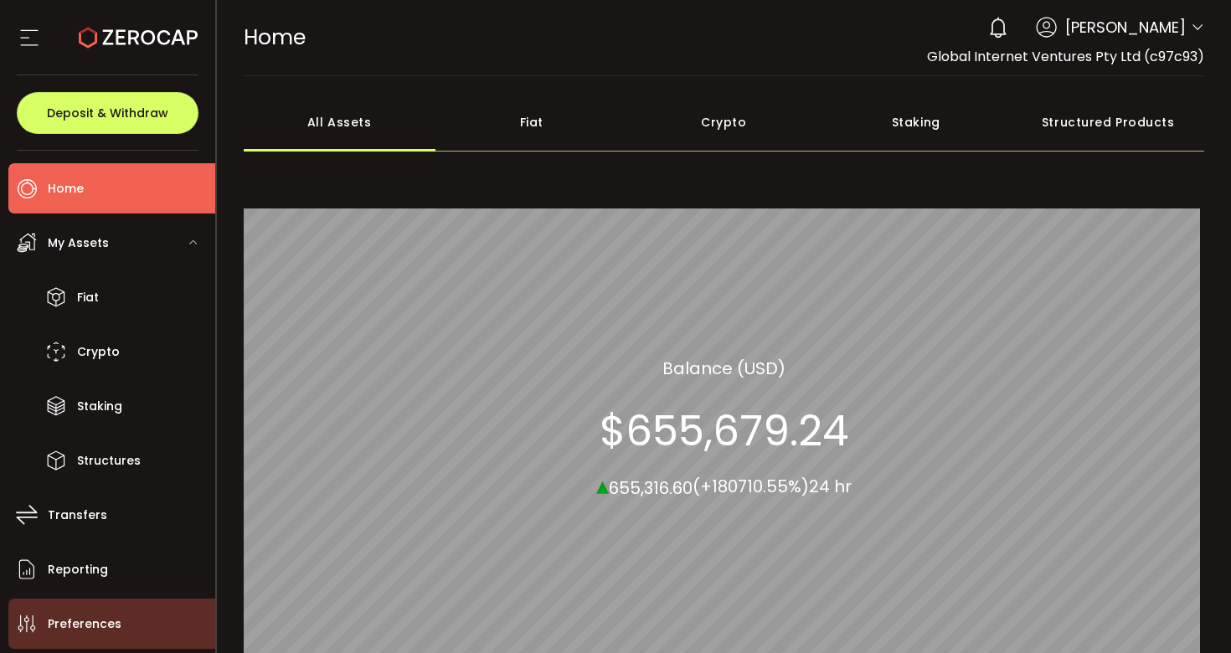
scroll to position [99, 0]
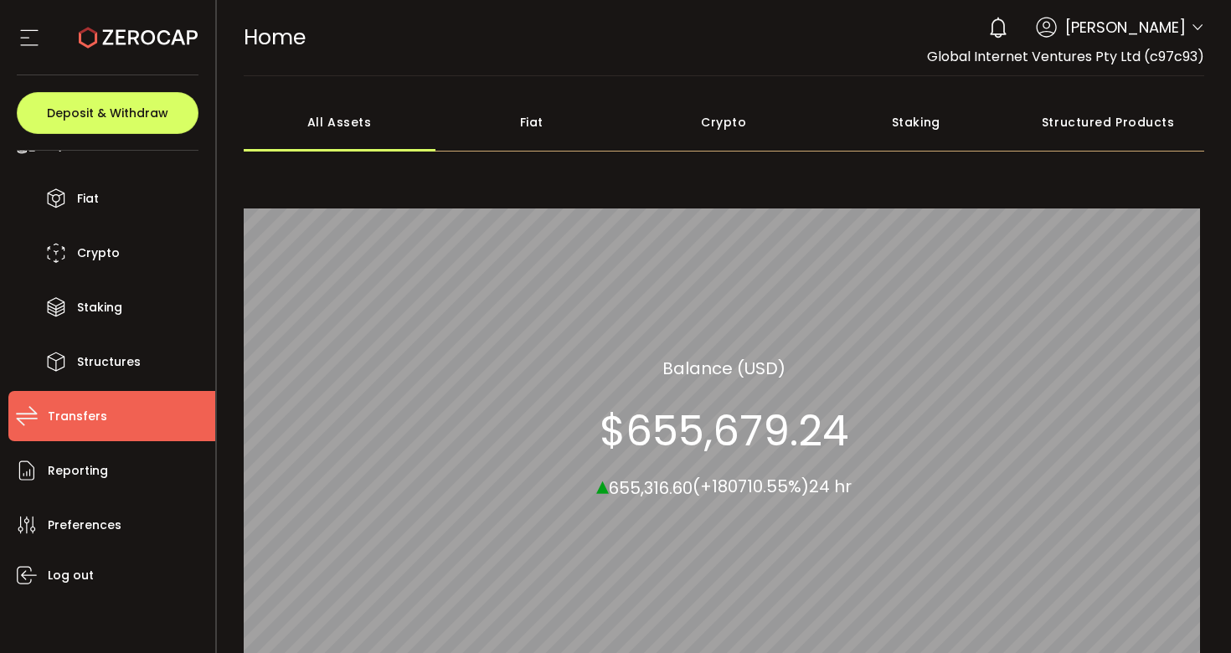
click at [78, 422] on span "Transfers" at bounding box center [77, 416] width 59 height 24
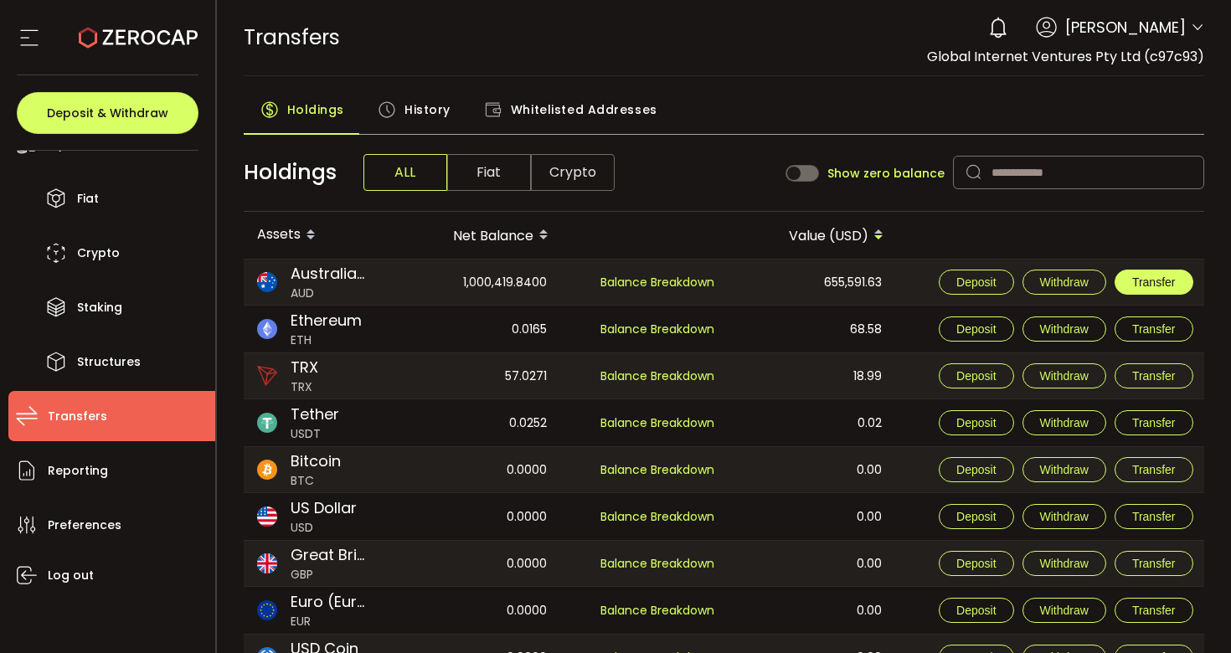
click at [1158, 278] on span "Transfer" at bounding box center [1154, 281] width 44 height 13
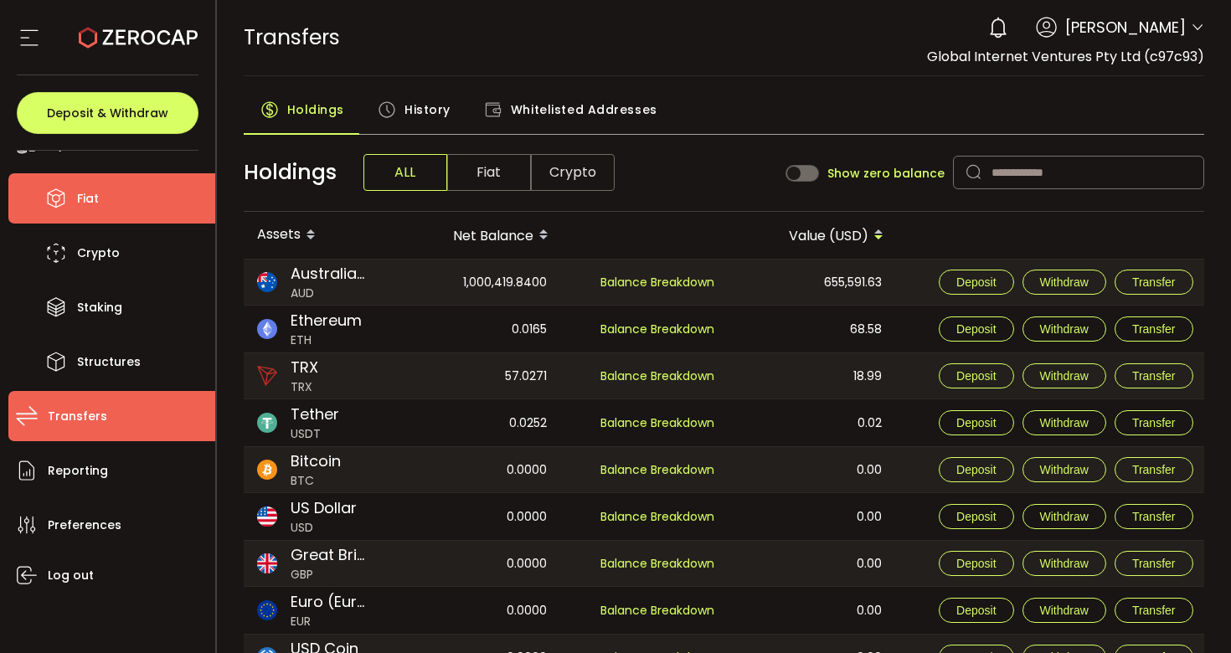
click at [61, 203] on icon at bounding box center [56, 198] width 25 height 25
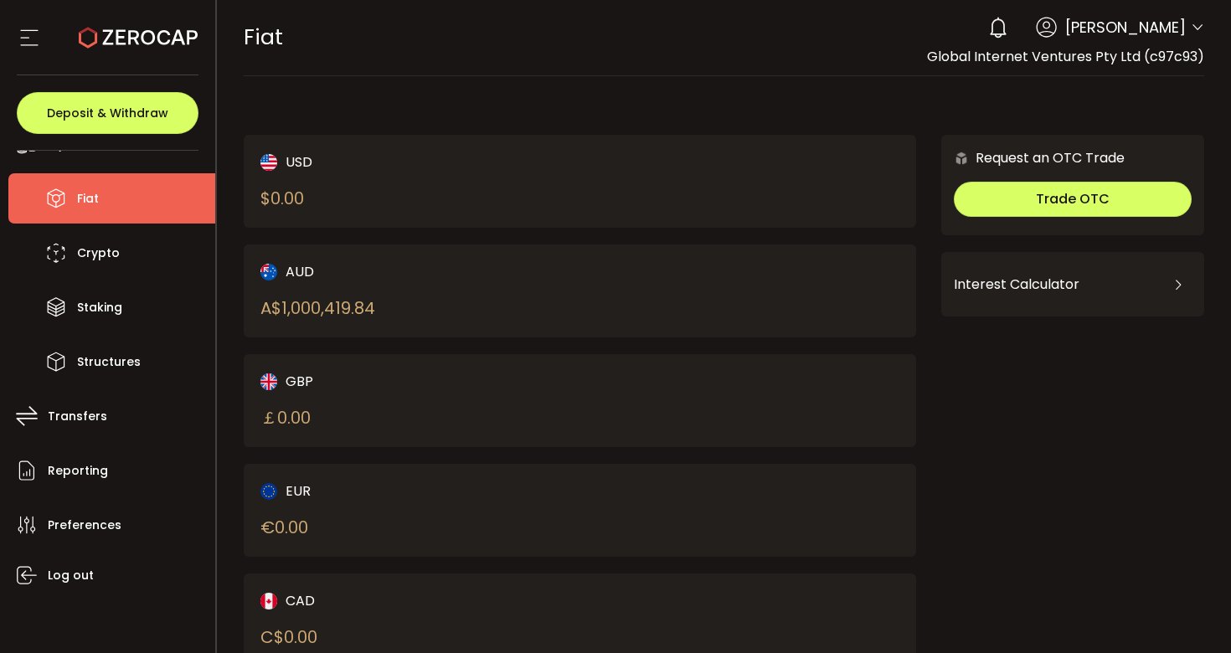
click at [467, 280] on div "AUD" at bounding box center [403, 271] width 287 height 21
click at [290, 320] on div "AUD A$ 1,000,419.84" at bounding box center [580, 290] width 672 height 93
click at [300, 244] on div "AUD A$ 1,000,419.84" at bounding box center [580, 290] width 672 height 93
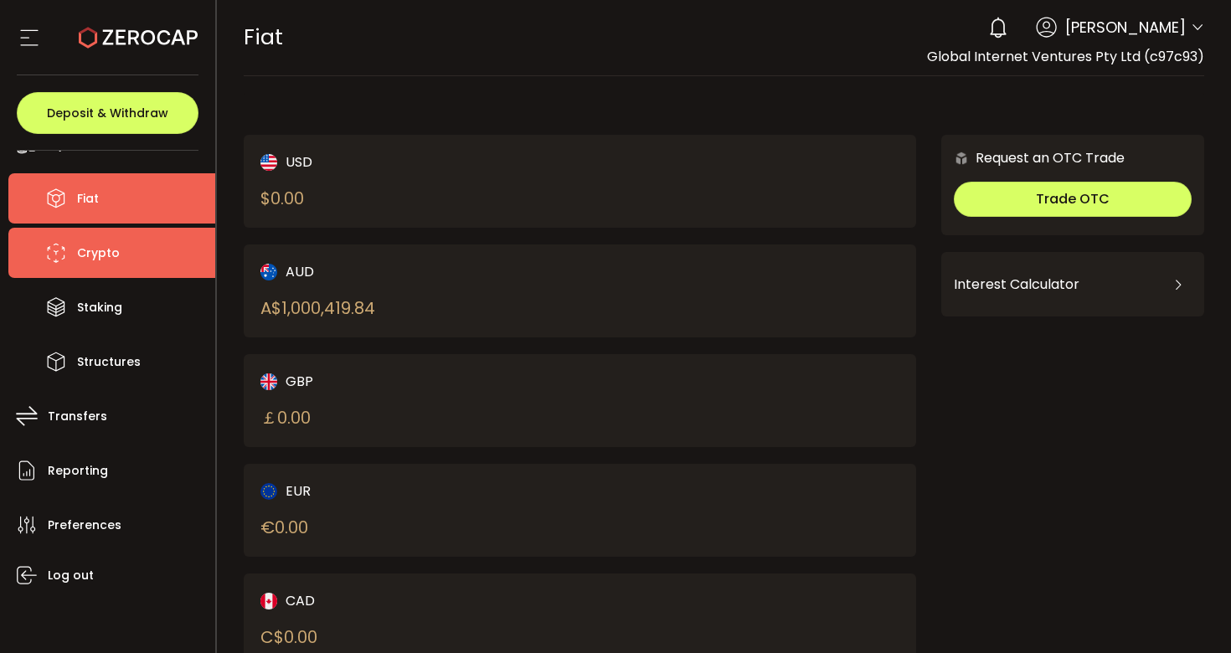
click at [142, 267] on li "Crypto" at bounding box center [111, 253] width 207 height 50
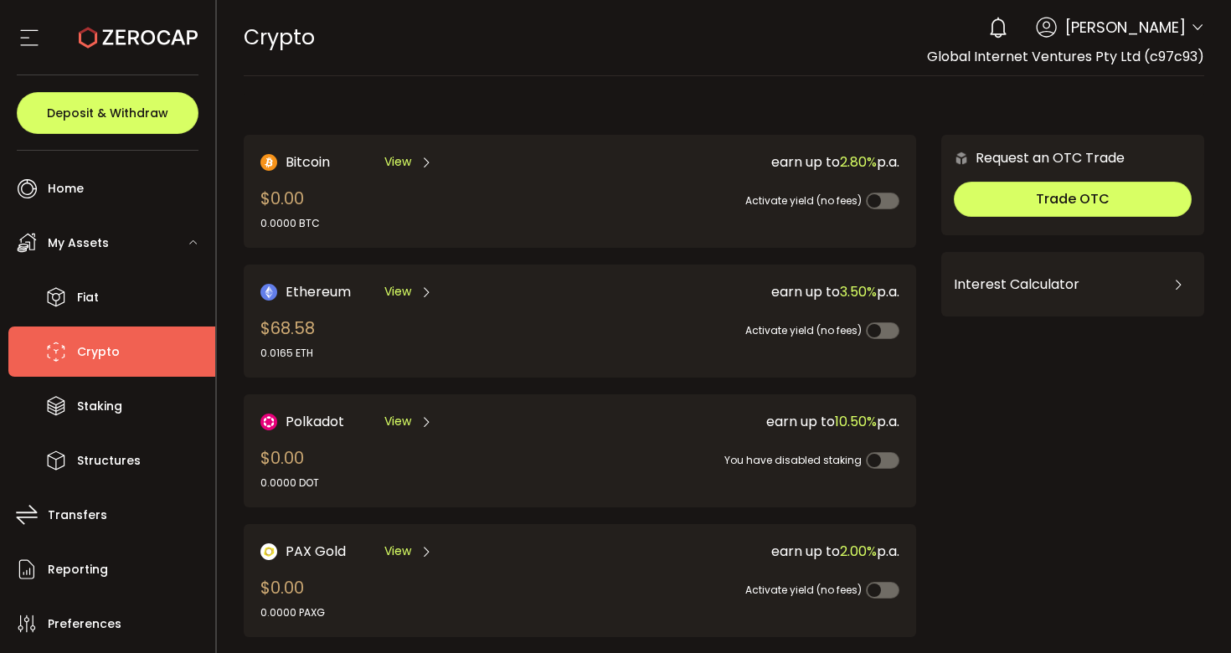
click at [106, 244] on div "My Assets" at bounding box center [111, 243] width 207 height 50
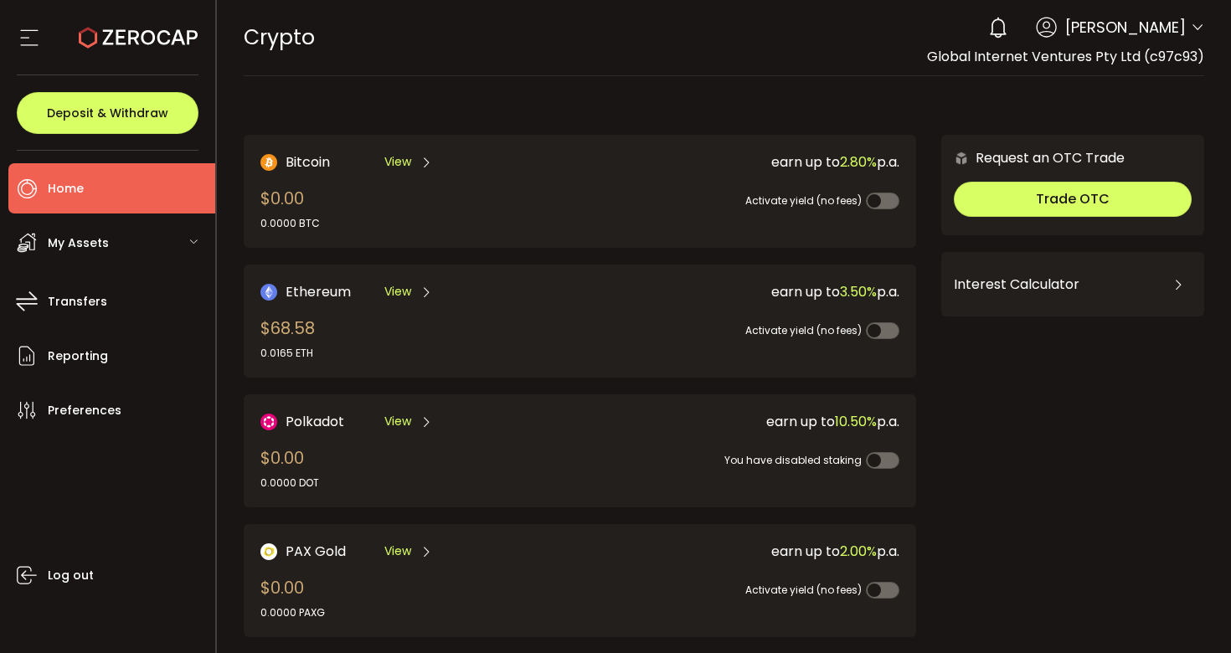
click at [59, 179] on span "Home" at bounding box center [66, 189] width 36 height 24
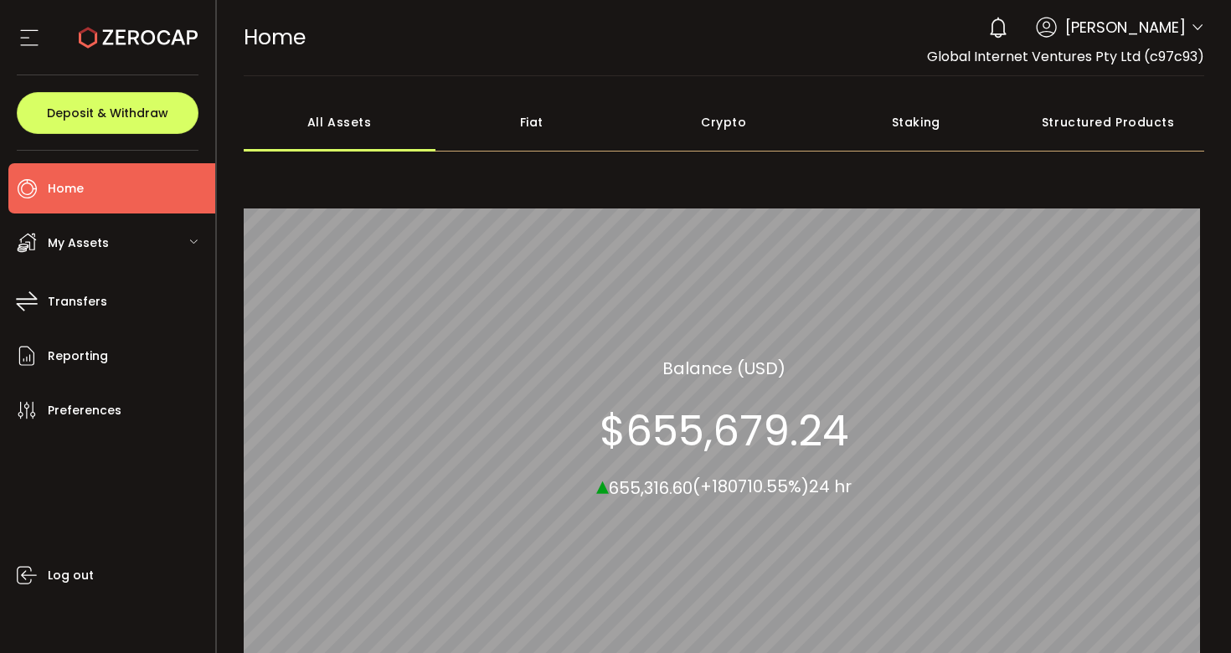
click at [542, 119] on div "Fiat" at bounding box center [531, 122] width 193 height 59
click at [703, 120] on div "Crypto" at bounding box center [724, 122] width 193 height 59
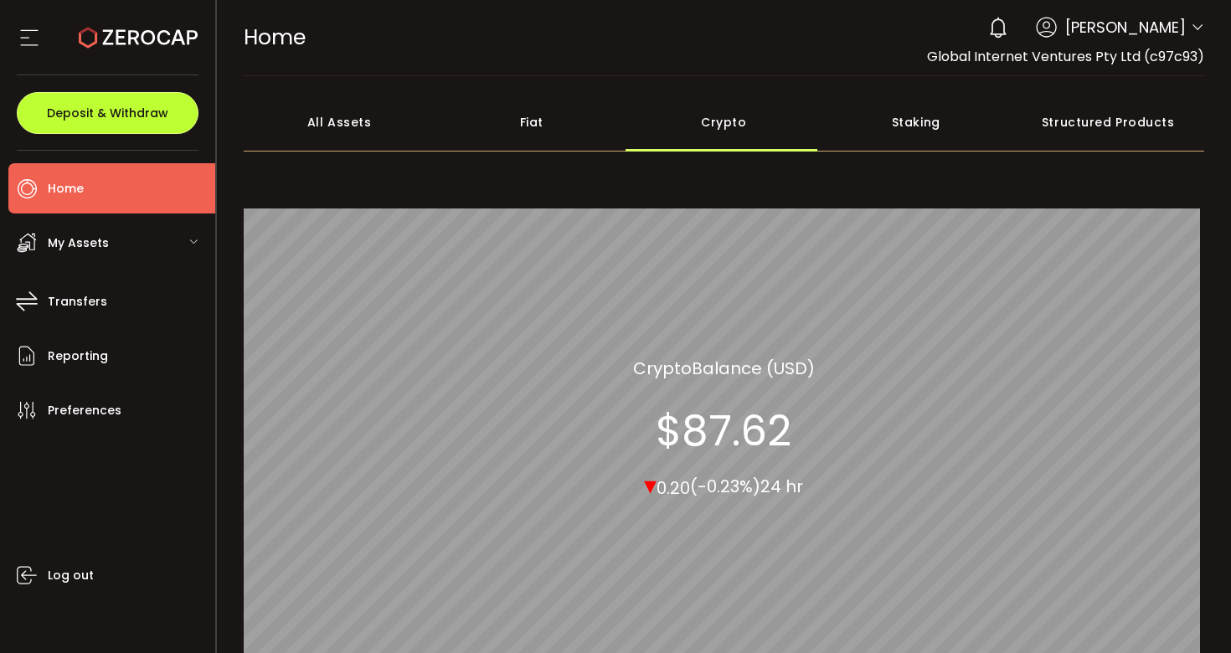
click at [93, 103] on button "Deposit & Withdraw" at bounding box center [108, 113] width 182 height 42
type input "**********"
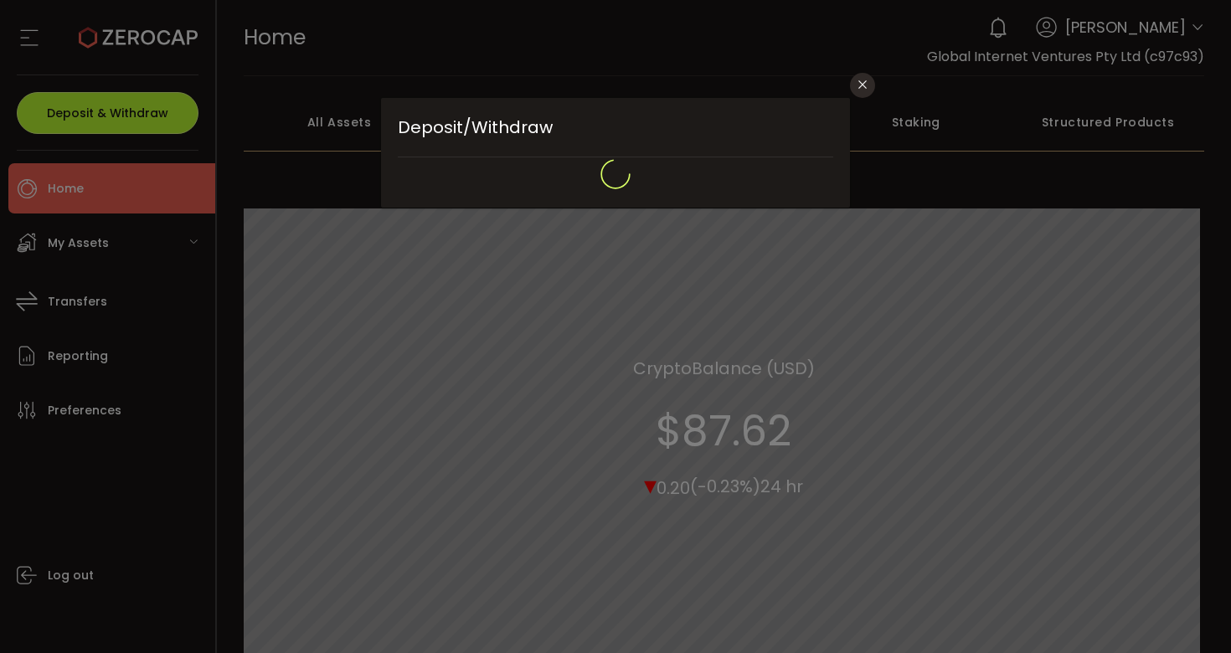
type input "*******"
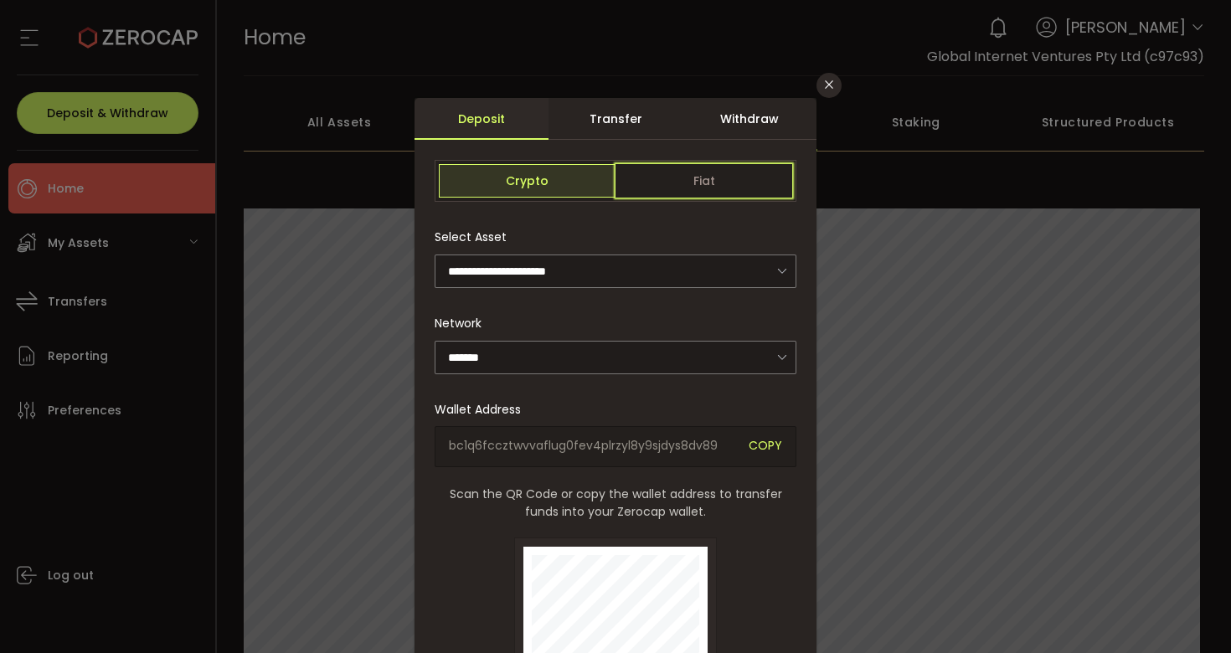
click at [629, 196] on span "Fiat" at bounding box center [703, 180] width 177 height 33
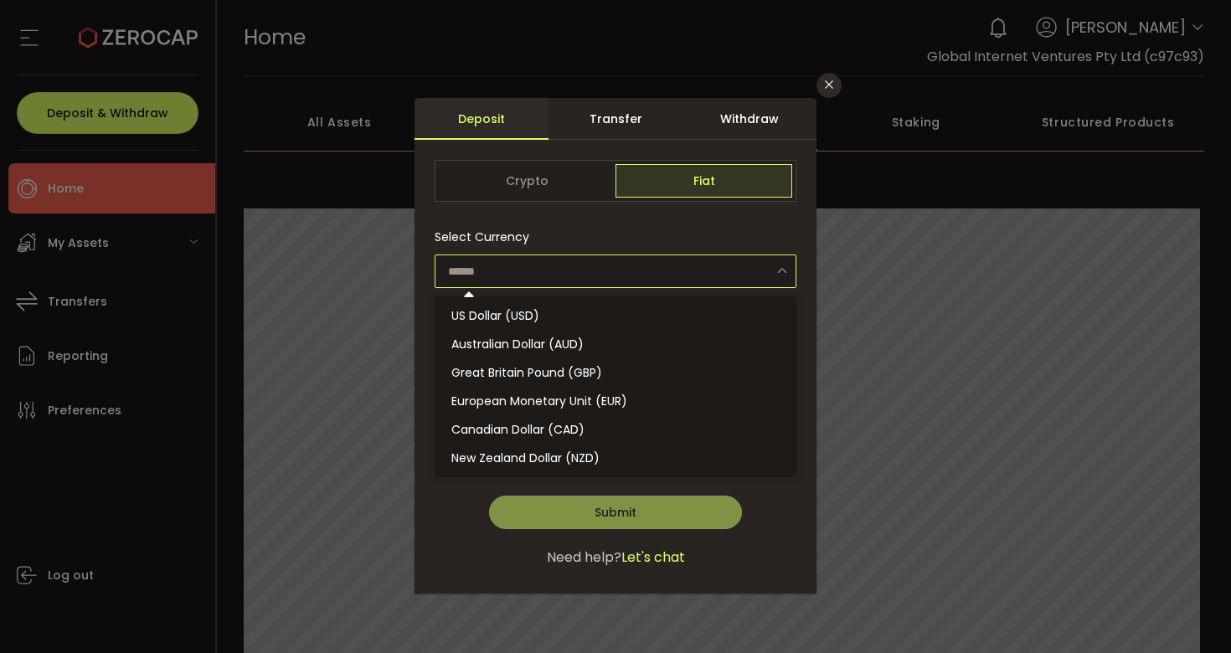
click at [599, 284] on input "dialog" at bounding box center [615, 270] width 362 height 33
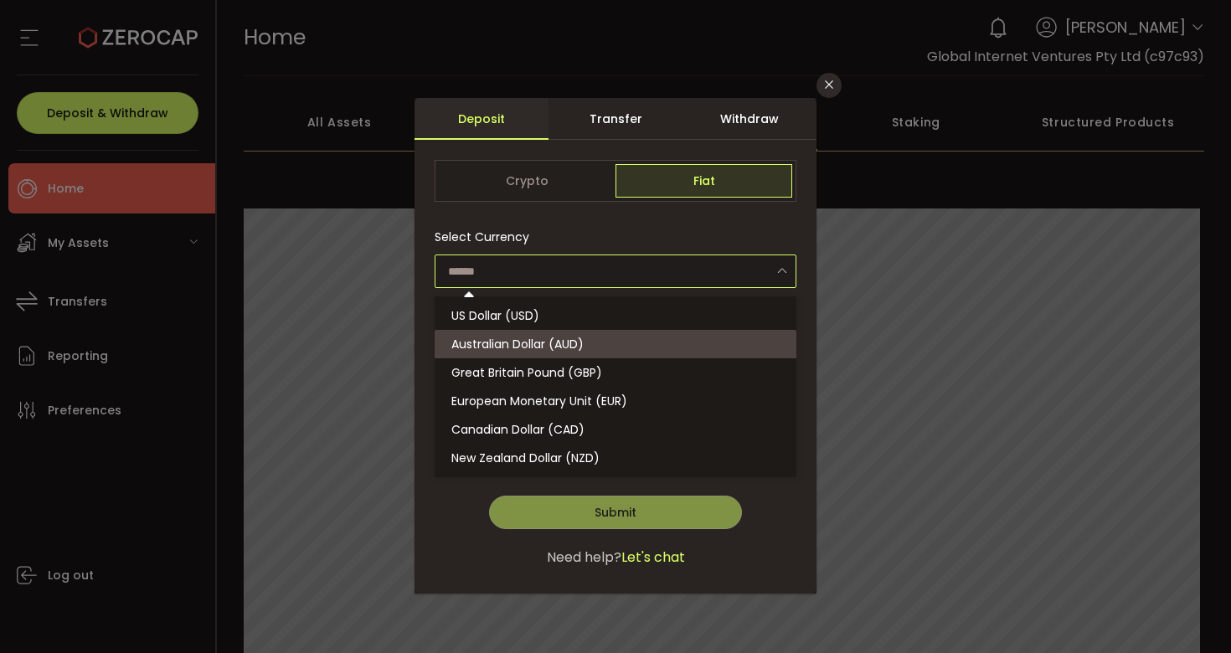
click at [577, 349] on span "Australian Dollar (AUD)" at bounding box center [517, 344] width 132 height 17
type input "**********"
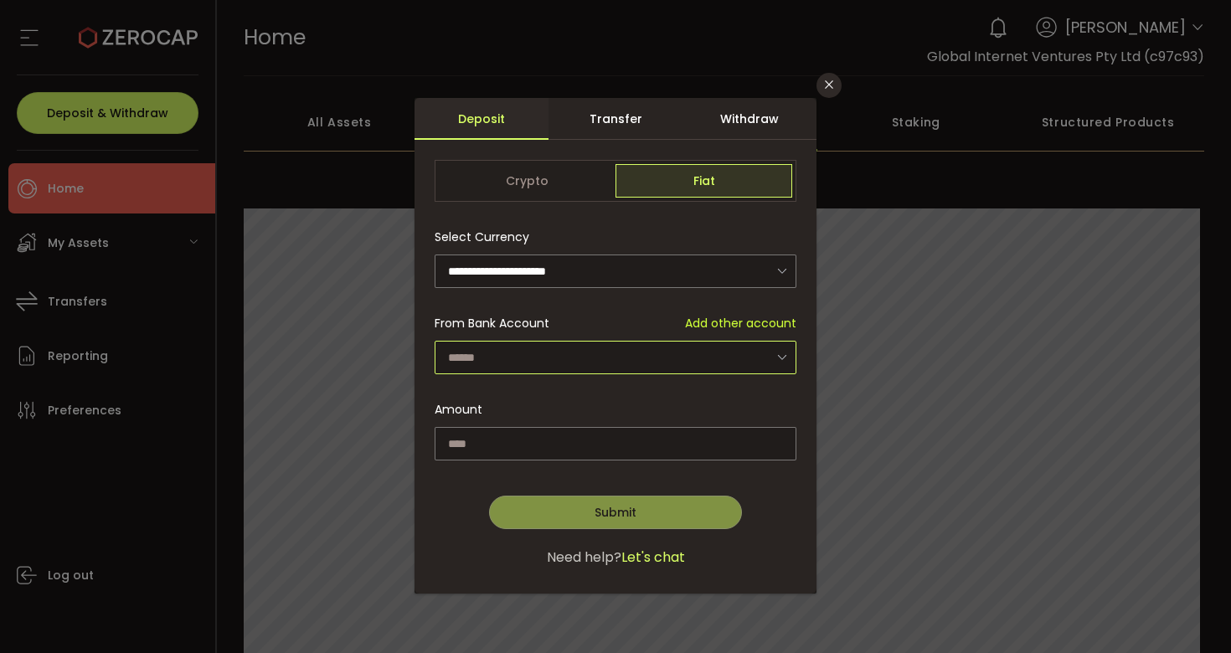
click at [577, 349] on input "dialog" at bounding box center [615, 357] width 362 height 33
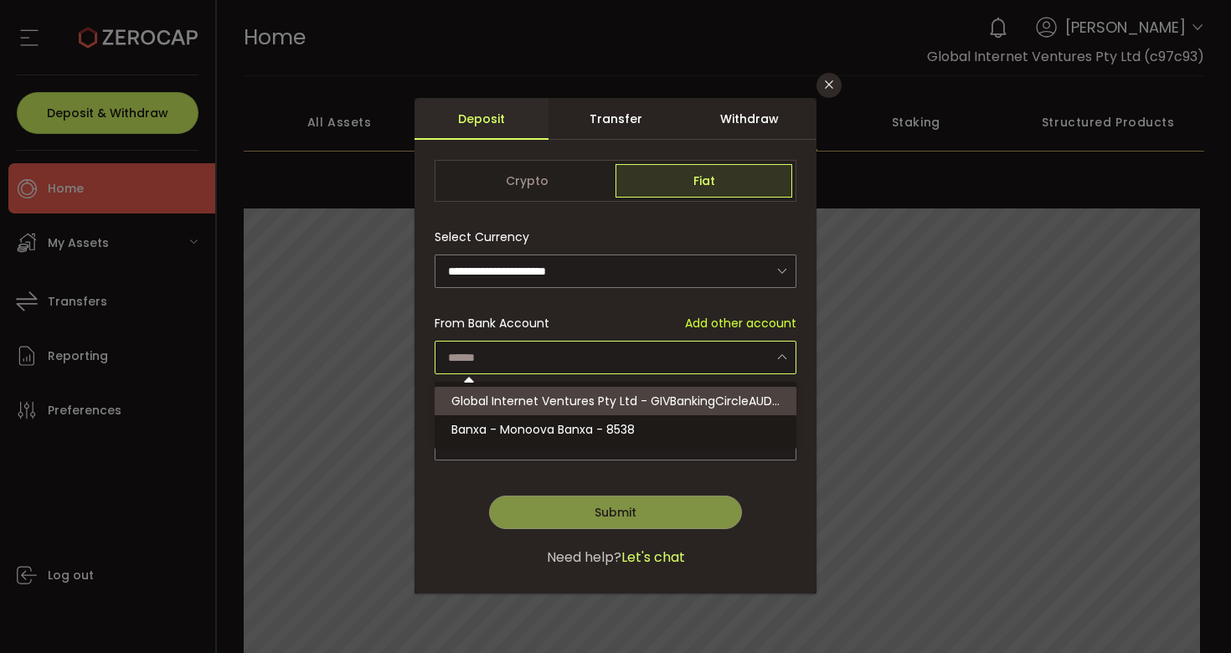
click at [607, 289] on div "**********" at bounding box center [615, 349] width 362 height 259
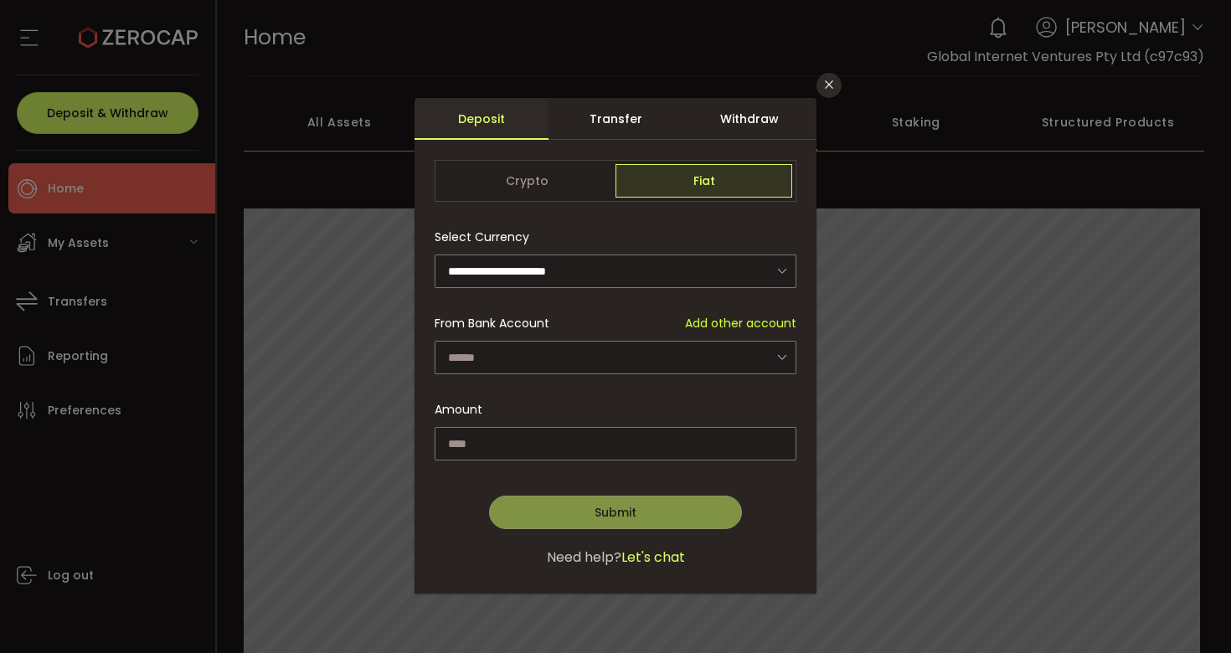
click at [619, 114] on div "Transfer" at bounding box center [615, 119] width 134 height 42
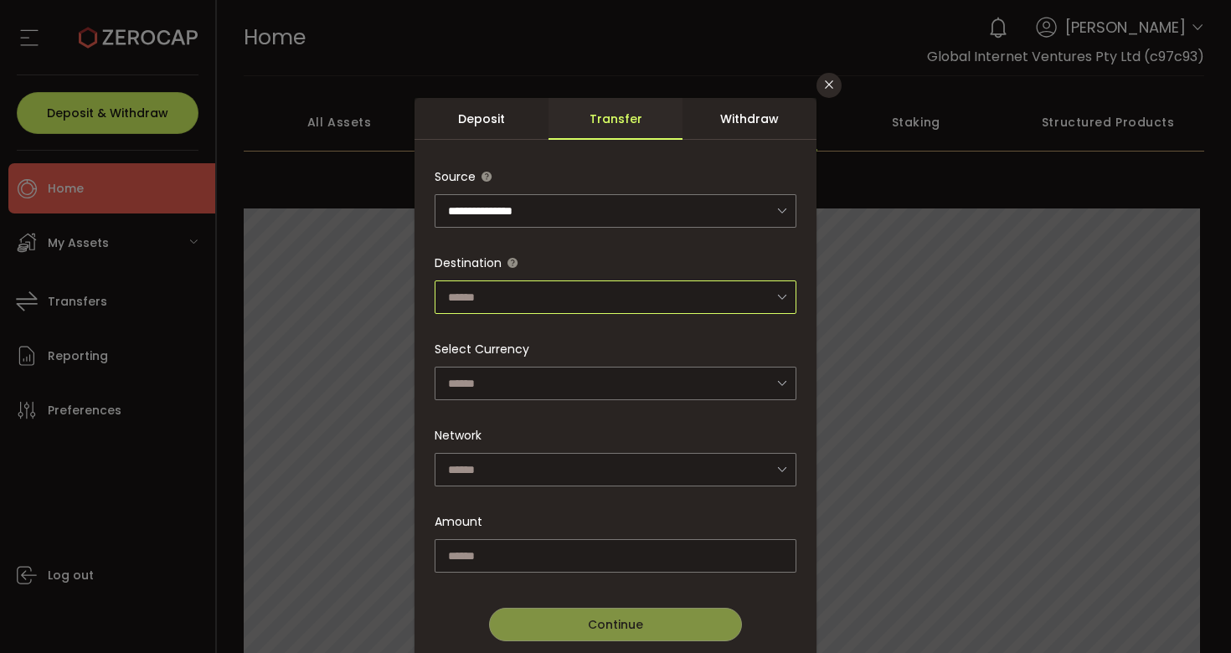
click at [584, 297] on input "dialog" at bounding box center [615, 296] width 362 height 33
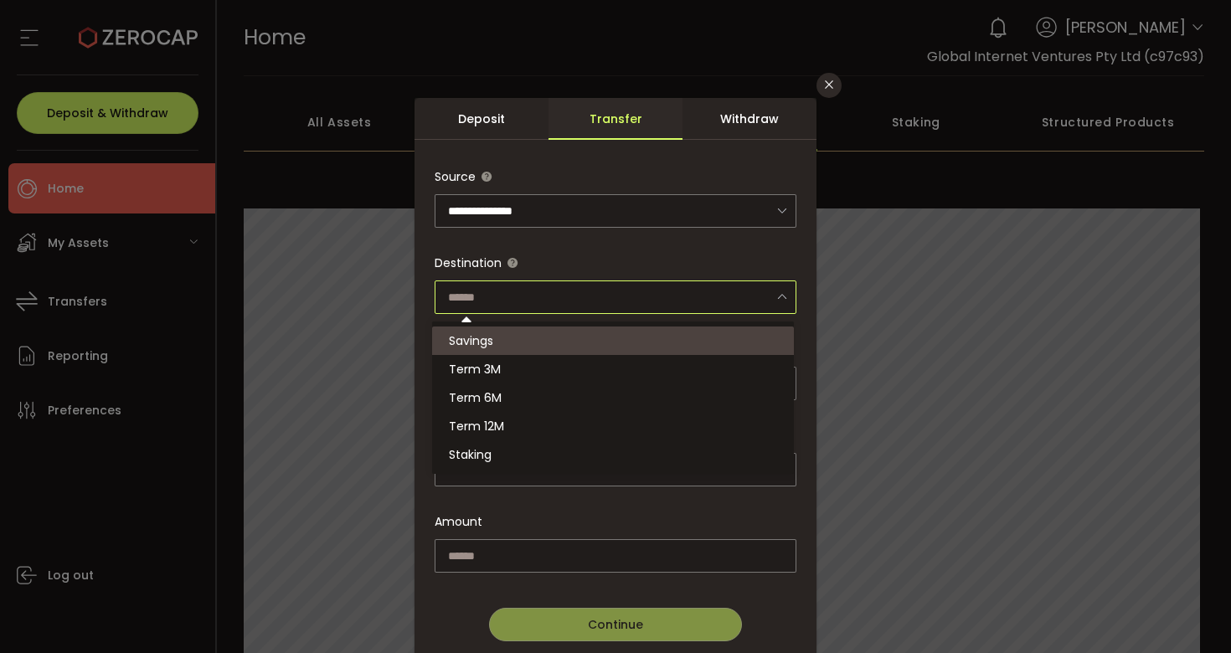
click at [297, 253] on div "**********" at bounding box center [615, 326] width 1231 height 653
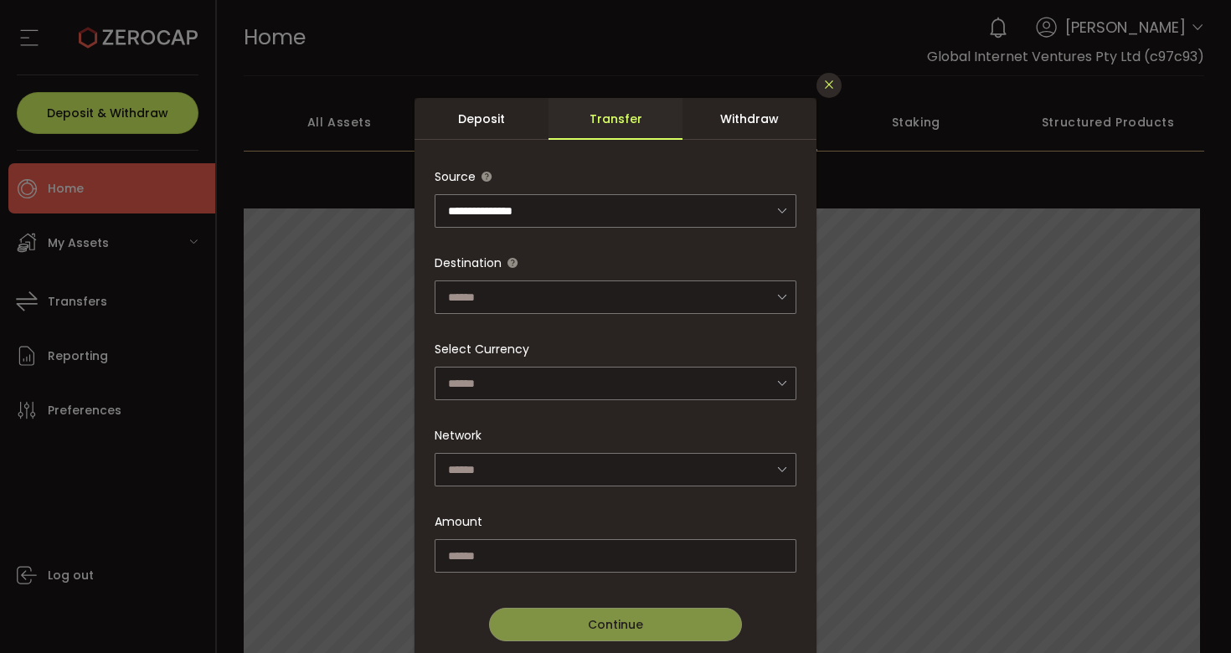
click at [828, 78] on icon "Close" at bounding box center [828, 84] width 13 height 13
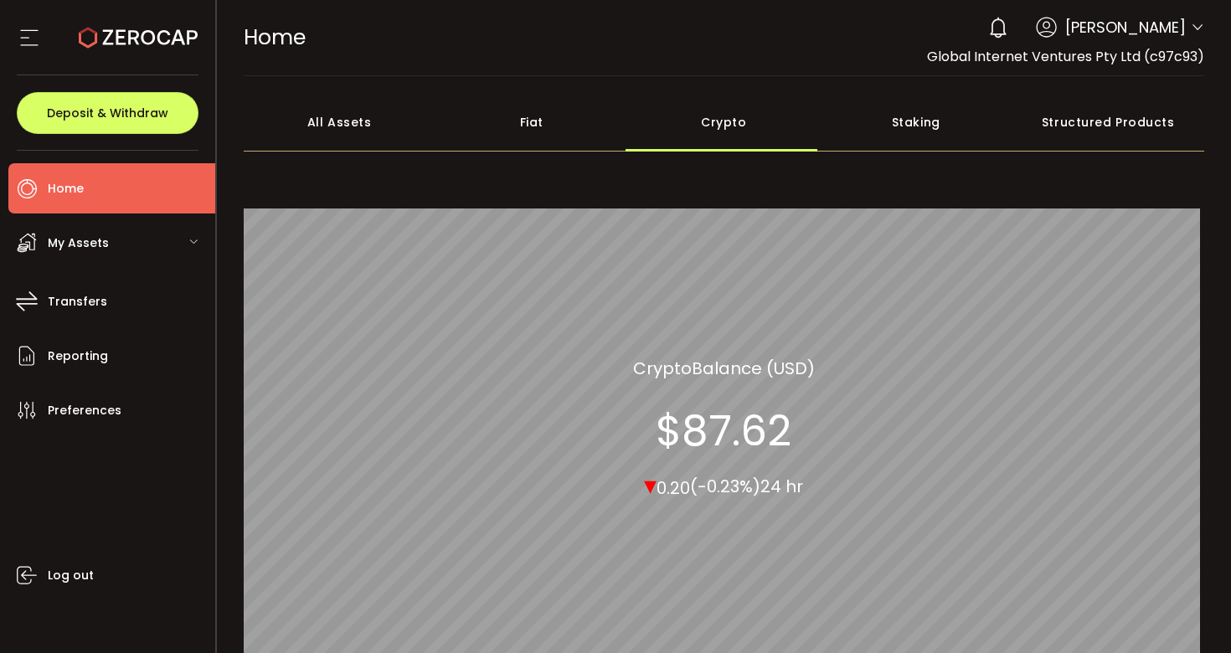
click at [146, 253] on div "My Assets" at bounding box center [111, 243] width 207 height 50
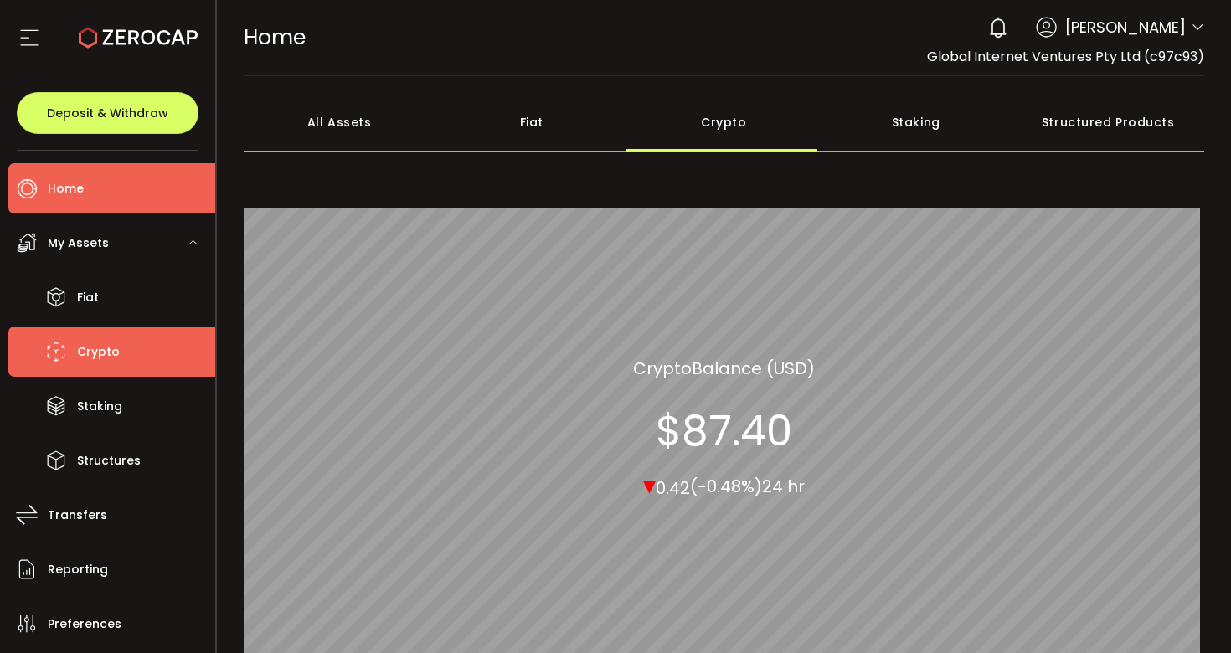
click at [104, 362] on span "Crypto" at bounding box center [98, 352] width 43 height 24
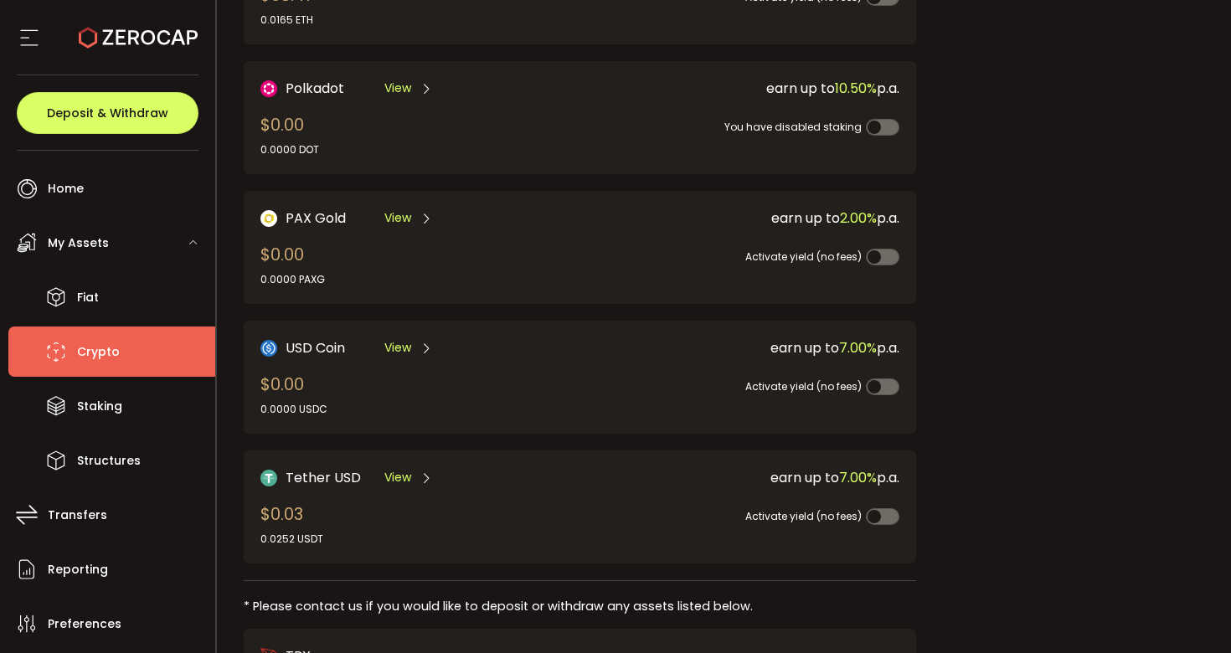
scroll to position [464, 0]
